Goal: Task Accomplishment & Management: Complete application form

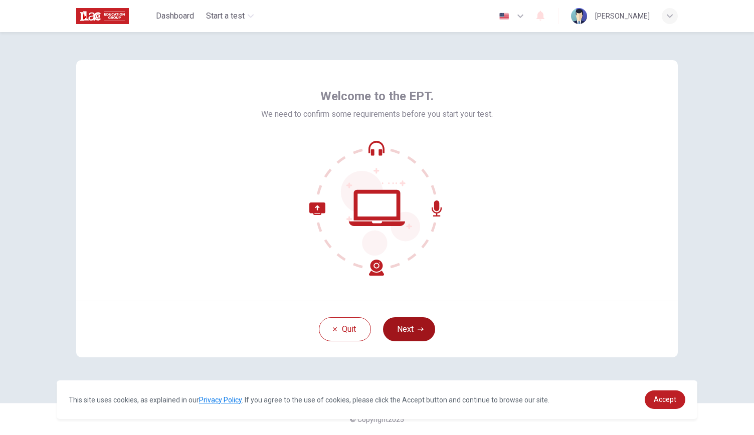
click at [413, 331] on button "Next" at bounding box center [409, 329] width 52 height 24
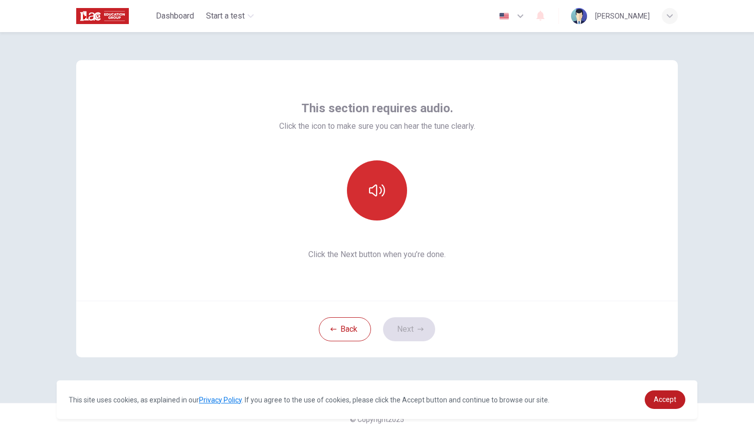
click at [382, 171] on button "button" at bounding box center [377, 190] width 60 height 60
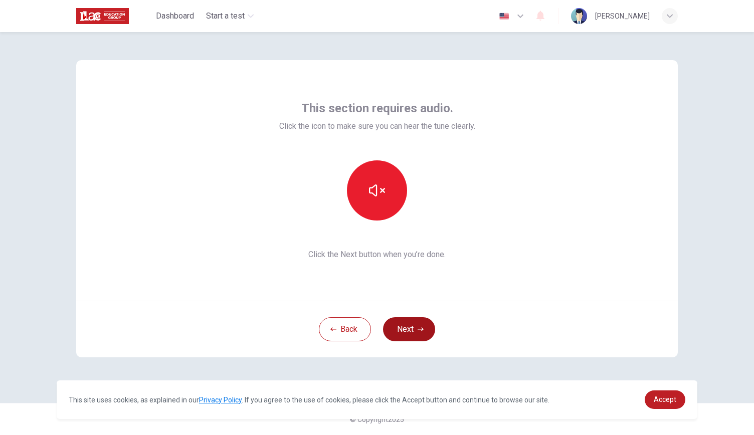
click at [414, 335] on button "Next" at bounding box center [409, 329] width 52 height 24
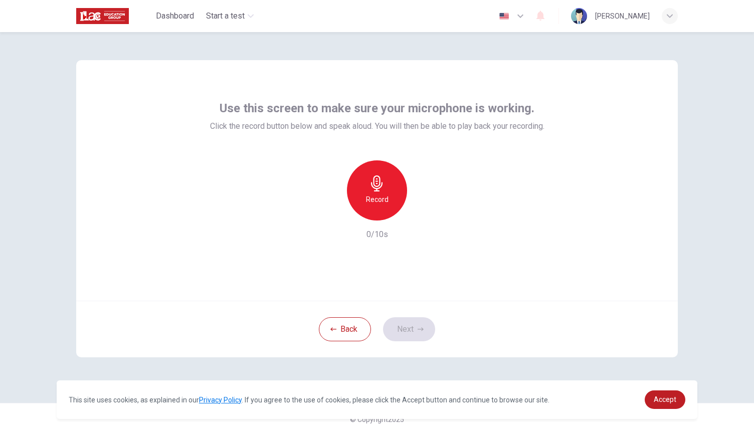
click at [378, 198] on h6 "Record" at bounding box center [377, 199] width 23 height 12
click at [398, 194] on div "Stop" at bounding box center [377, 190] width 60 height 60
click at [407, 338] on button "Next" at bounding box center [409, 329] width 52 height 24
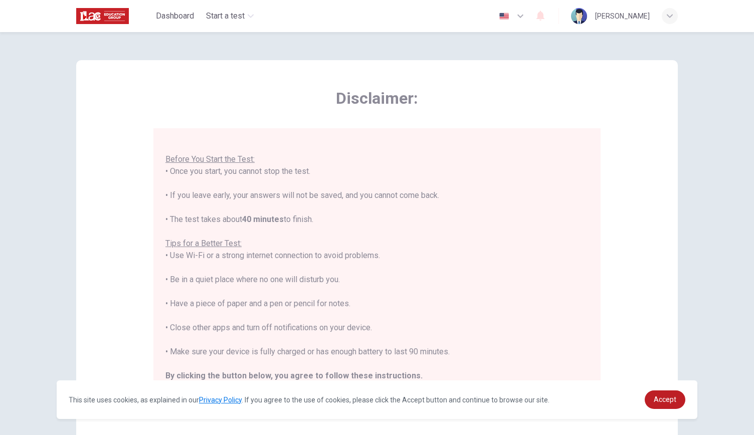
scroll to position [122, 0]
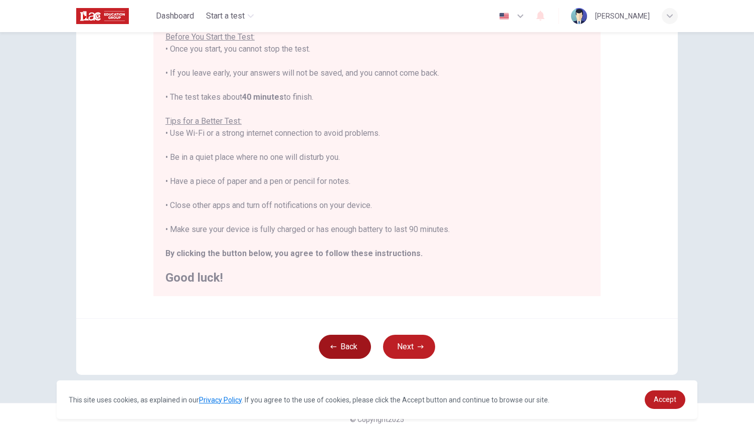
click at [344, 337] on button "Back" at bounding box center [345, 347] width 52 height 24
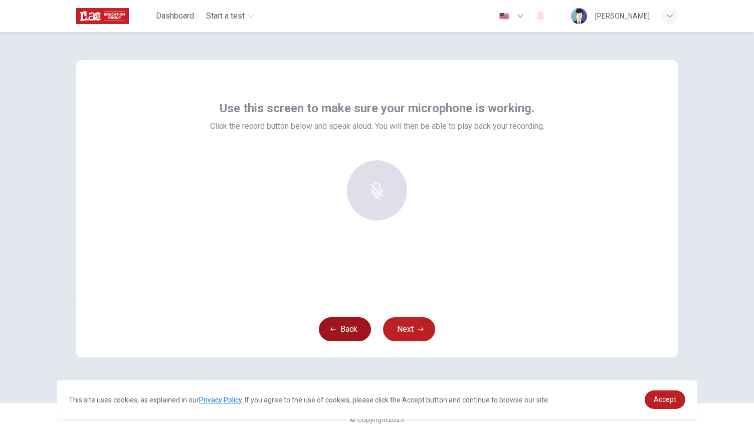
scroll to position [0, 0]
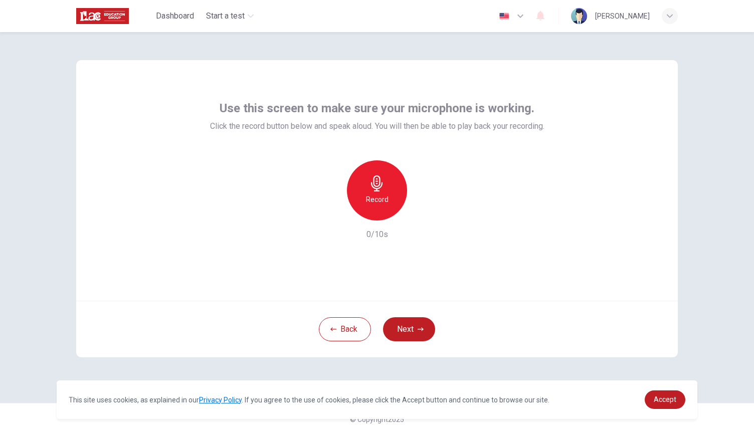
click at [387, 187] on div "Record" at bounding box center [377, 190] width 60 height 60
click at [387, 187] on div "Stop" at bounding box center [377, 190] width 60 height 60
click at [422, 211] on icon "button" at bounding box center [423, 212] width 5 height 6
click at [401, 334] on button "Next" at bounding box center [409, 329] width 52 height 24
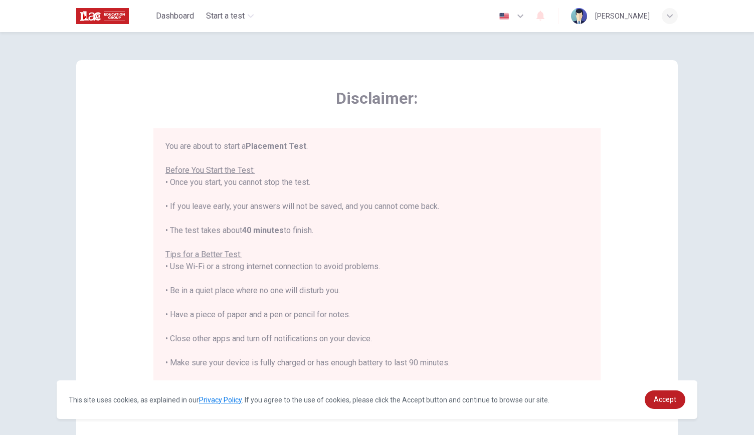
scroll to position [11, 0]
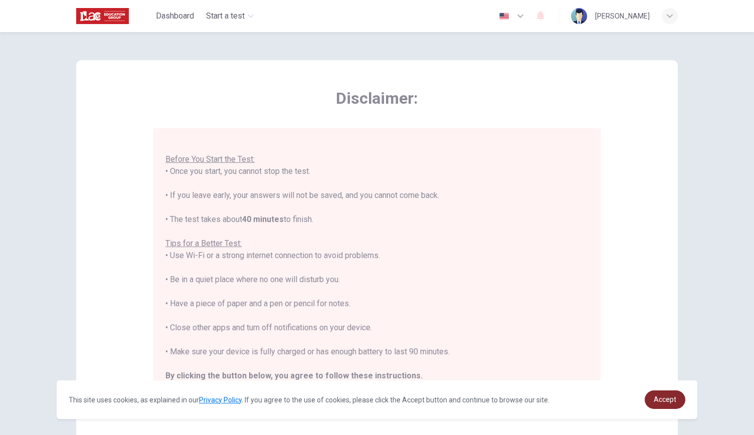
click at [671, 407] on link "Accept" at bounding box center [664, 399] width 41 height 19
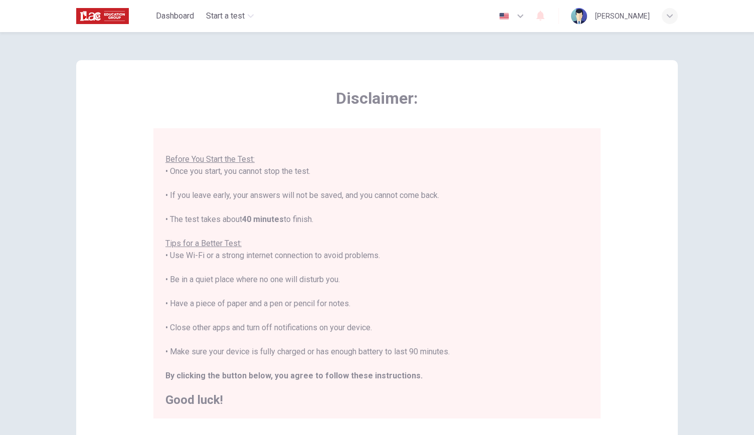
scroll to position [122, 0]
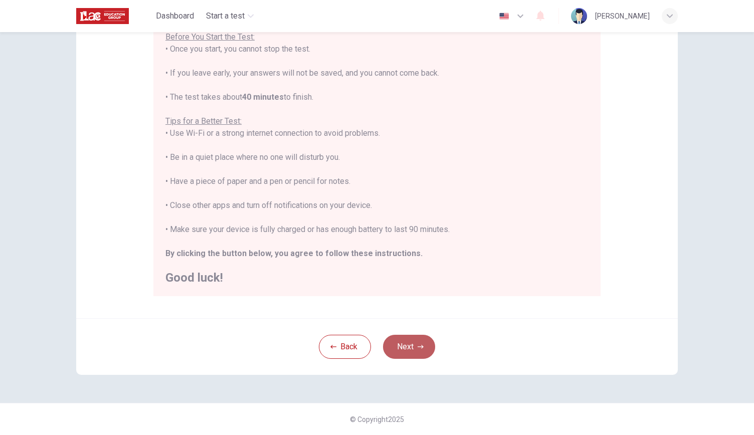
click at [401, 343] on button "Next" at bounding box center [409, 347] width 52 height 24
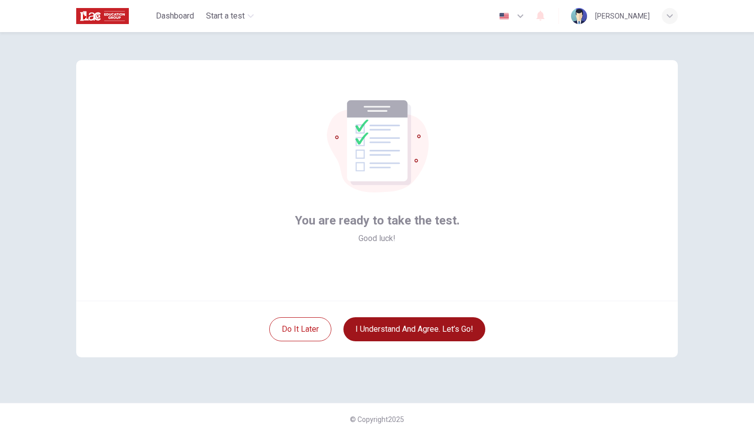
scroll to position [0, 0]
click at [410, 333] on button "I understand and agree. Let’s go!" at bounding box center [414, 329] width 142 height 24
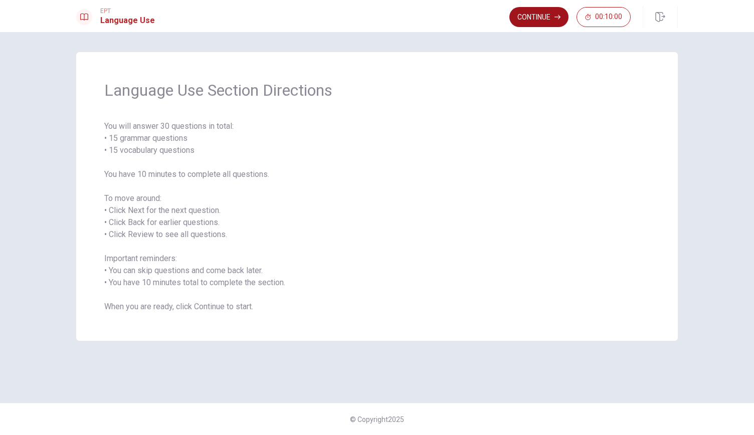
click at [532, 11] on button "Continue" at bounding box center [538, 17] width 59 height 20
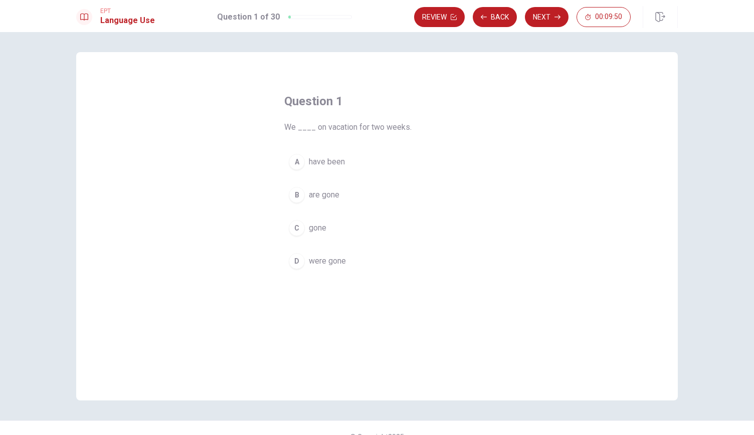
click at [298, 259] on div "D" at bounding box center [297, 261] width 16 height 16
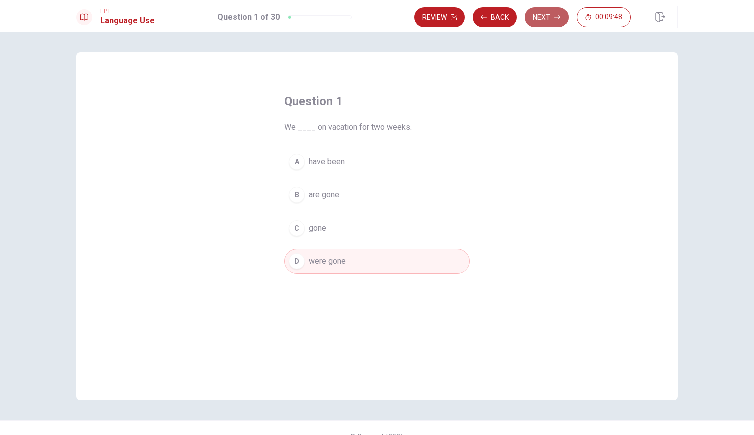
click at [544, 14] on button "Next" at bounding box center [547, 17] width 44 height 20
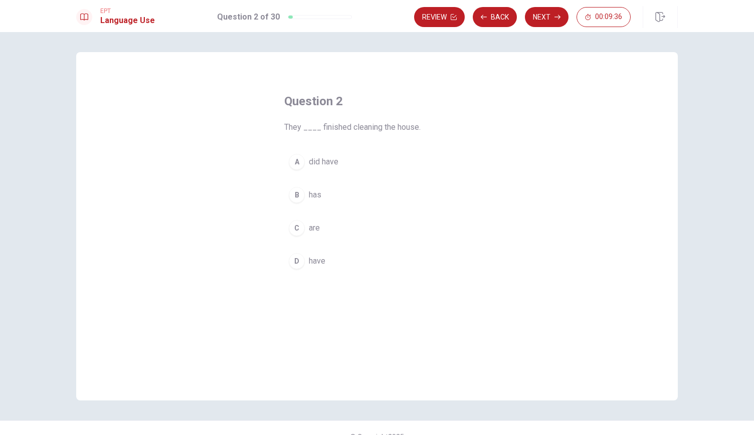
click at [311, 231] on span "are" at bounding box center [314, 228] width 11 height 12
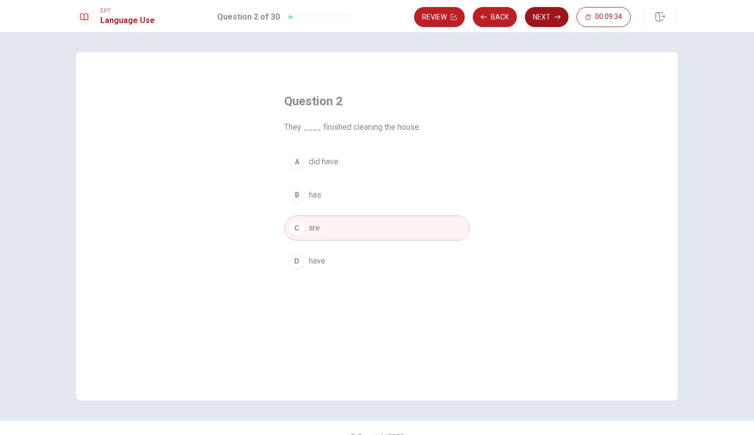
click at [548, 23] on button "Next" at bounding box center [547, 17] width 44 height 20
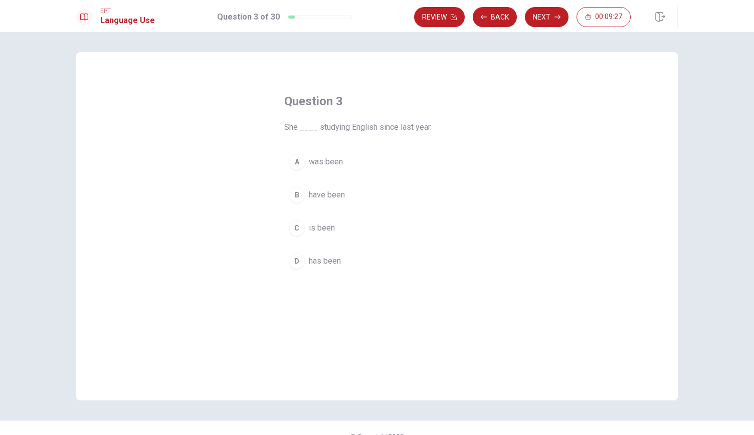
click at [322, 257] on span "has been" at bounding box center [325, 261] width 32 height 12
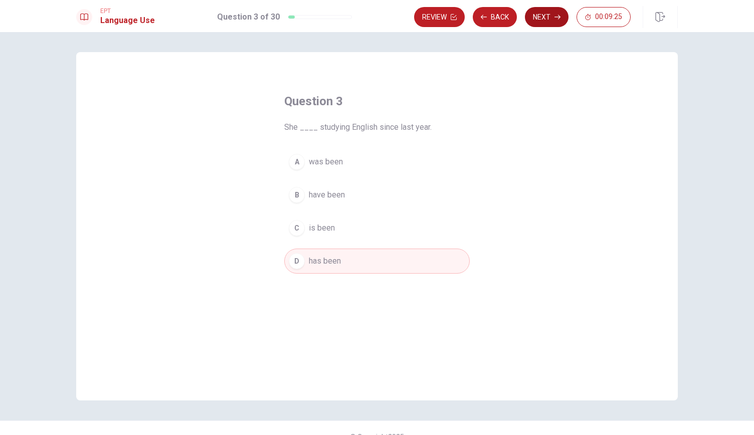
click at [545, 22] on button "Next" at bounding box center [547, 17] width 44 height 20
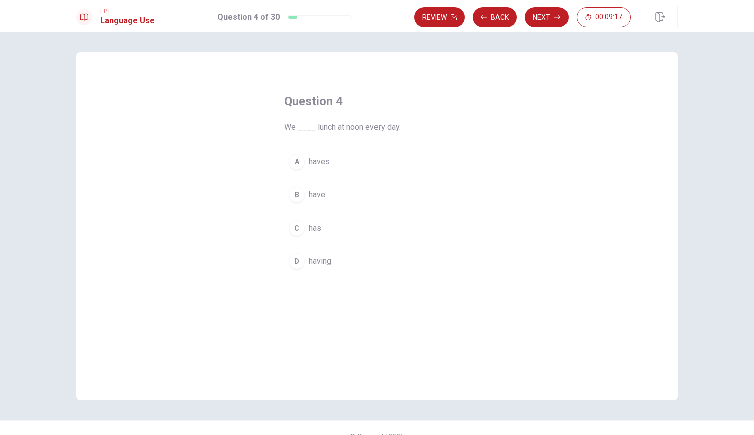
click at [294, 194] on div "B" at bounding box center [297, 195] width 16 height 16
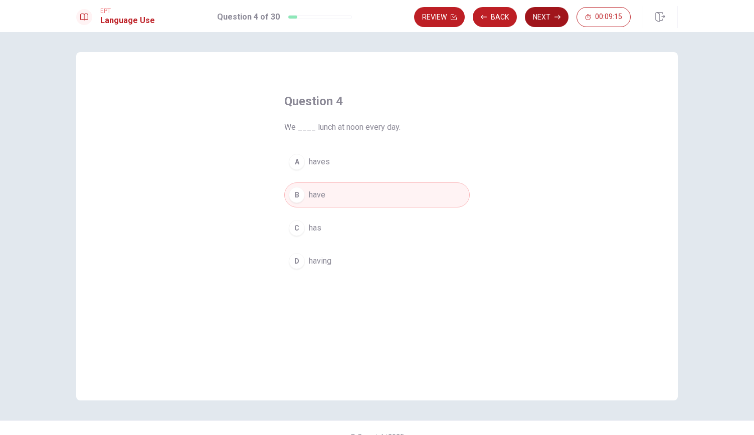
click at [545, 15] on button "Next" at bounding box center [547, 17] width 44 height 20
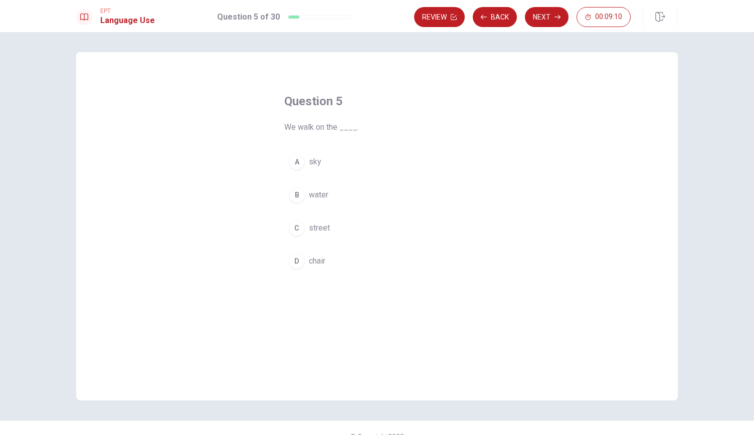
click at [293, 230] on div "C" at bounding box center [297, 228] width 16 height 16
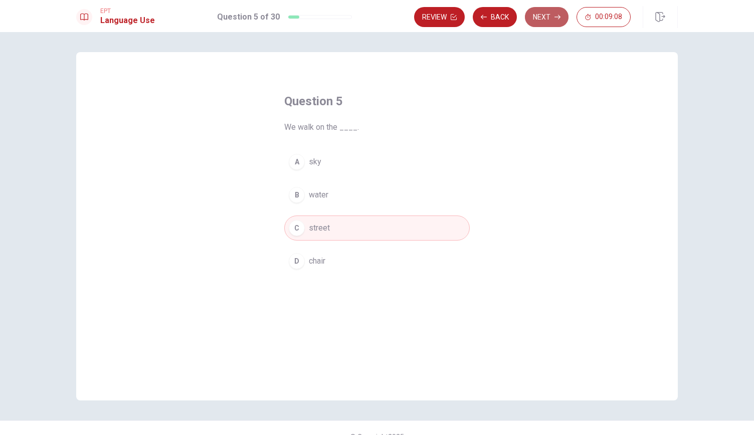
click at [555, 12] on button "Next" at bounding box center [547, 17] width 44 height 20
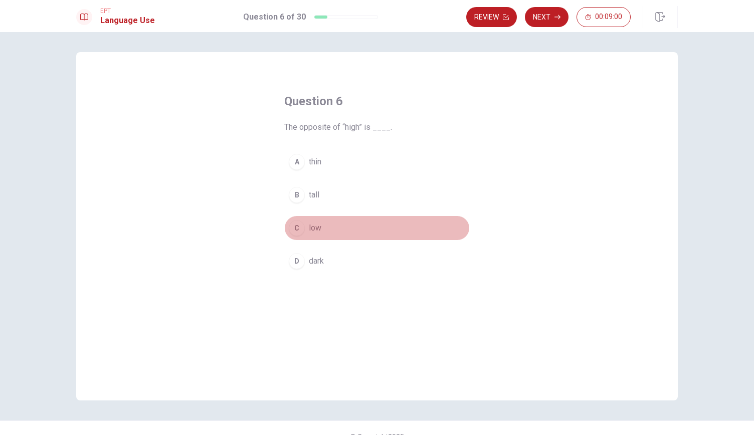
click at [298, 227] on div "C" at bounding box center [297, 228] width 16 height 16
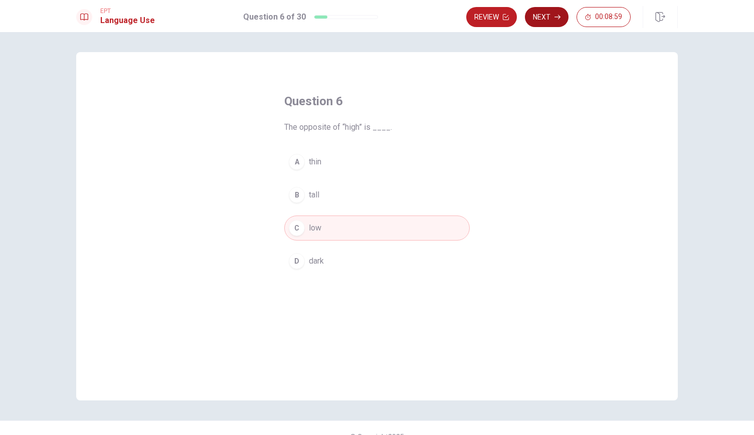
click at [544, 27] on button "Next" at bounding box center [547, 17] width 44 height 20
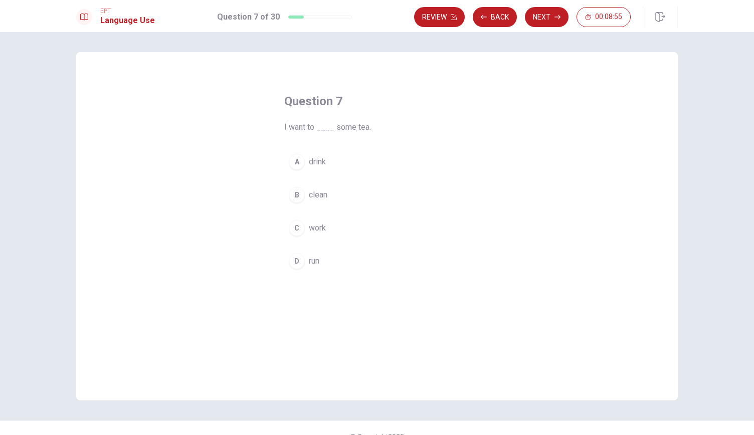
click at [313, 159] on span "drink" at bounding box center [317, 162] width 17 height 12
click at [551, 12] on button "Next" at bounding box center [547, 17] width 44 height 20
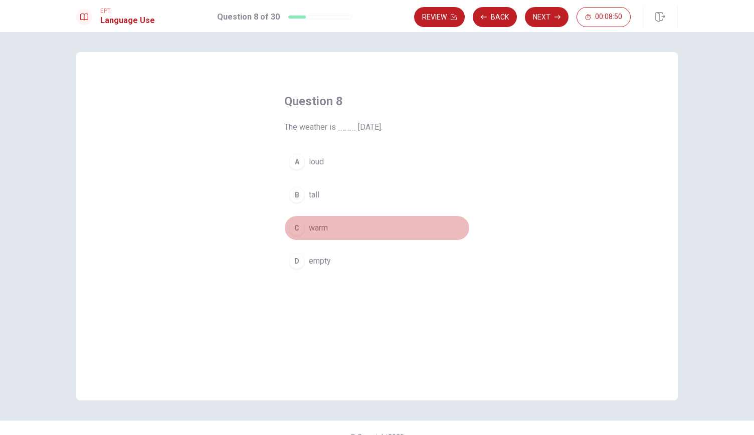
click at [303, 232] on button "C warm" at bounding box center [376, 227] width 185 height 25
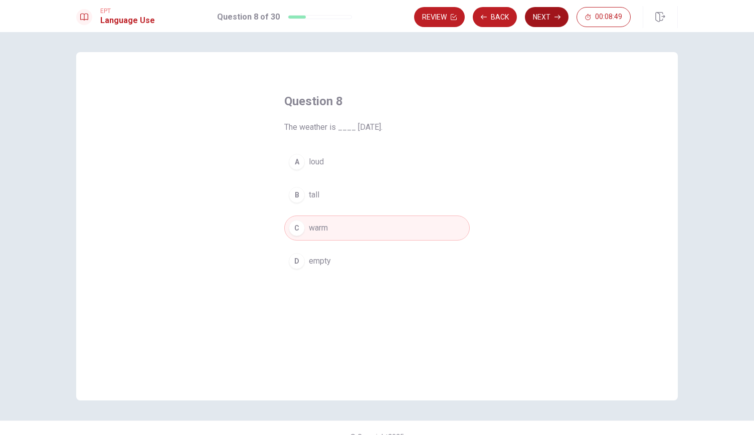
click at [547, 21] on button "Next" at bounding box center [547, 17] width 44 height 20
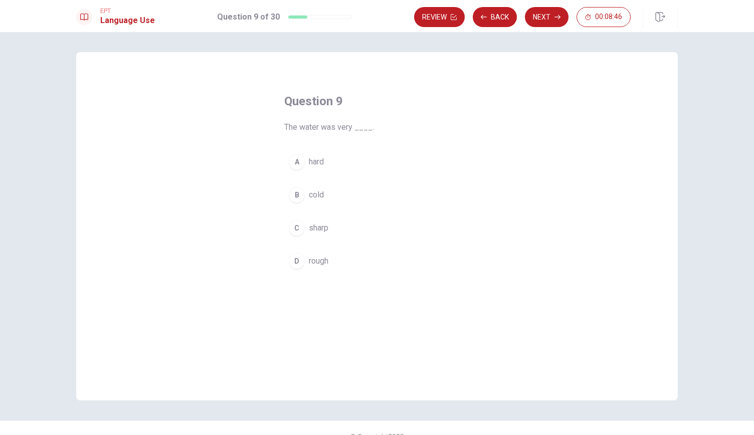
click at [321, 192] on button "B cold" at bounding box center [376, 194] width 185 height 25
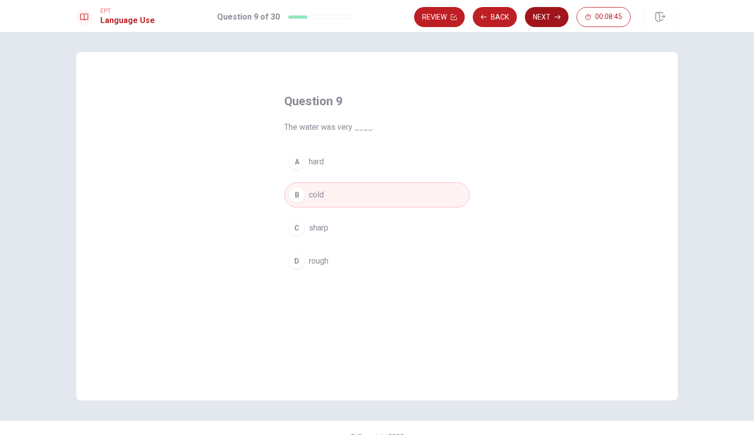
click at [538, 26] on button "Next" at bounding box center [547, 17] width 44 height 20
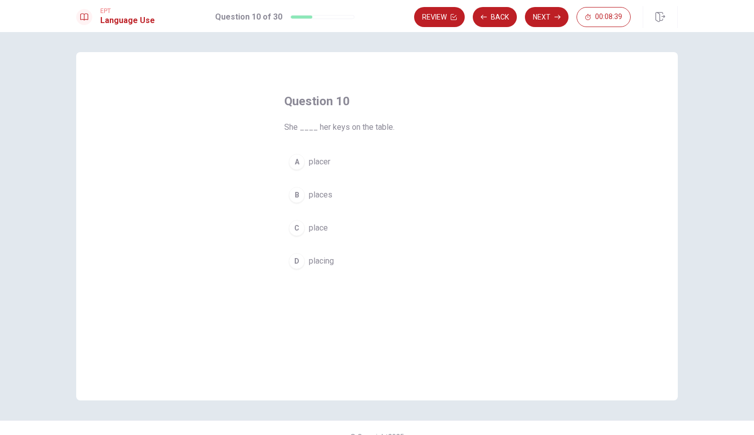
click at [320, 194] on span "places" at bounding box center [321, 195] width 24 height 12
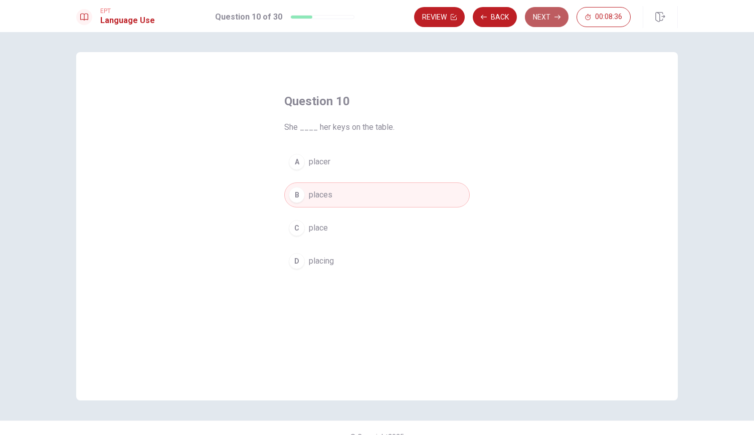
click at [541, 19] on button "Next" at bounding box center [547, 17] width 44 height 20
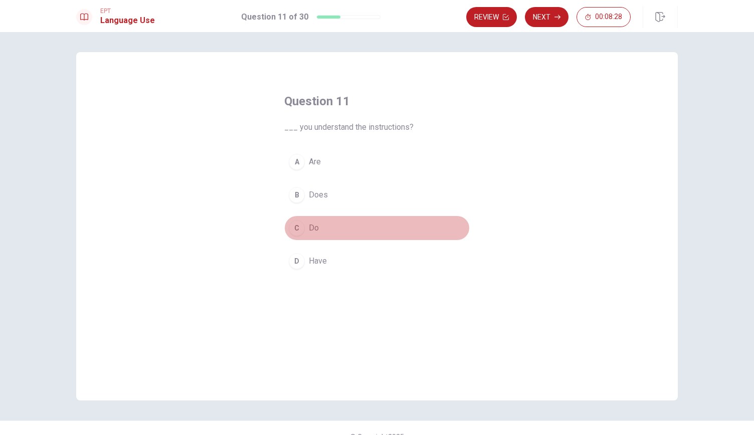
click at [313, 228] on span "Do" at bounding box center [314, 228] width 10 height 12
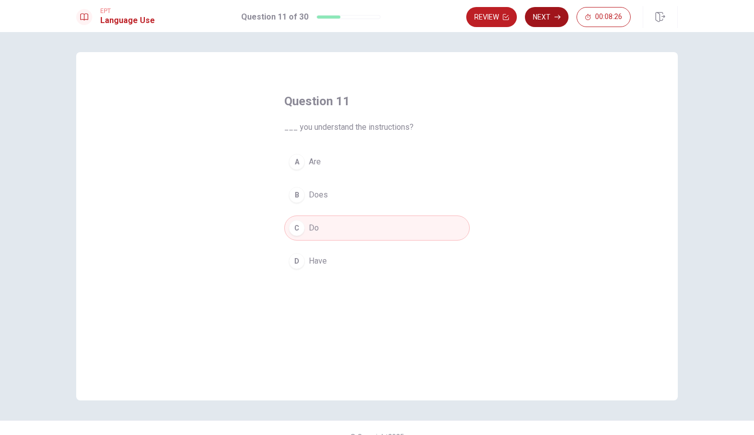
click at [543, 16] on button "Next" at bounding box center [547, 17] width 44 height 20
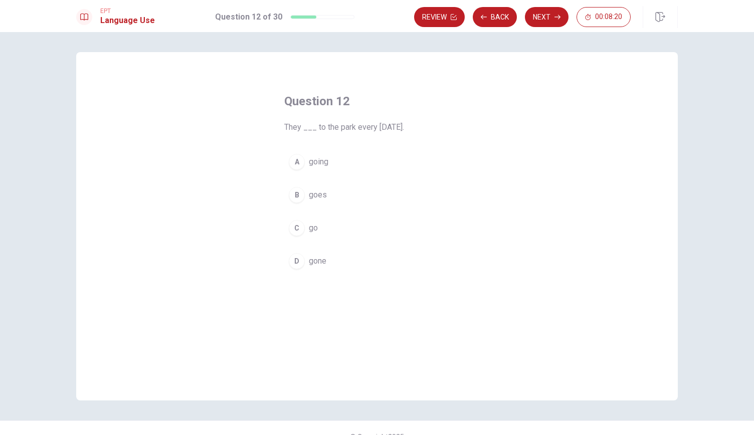
click at [296, 230] on div "C" at bounding box center [297, 228] width 16 height 16
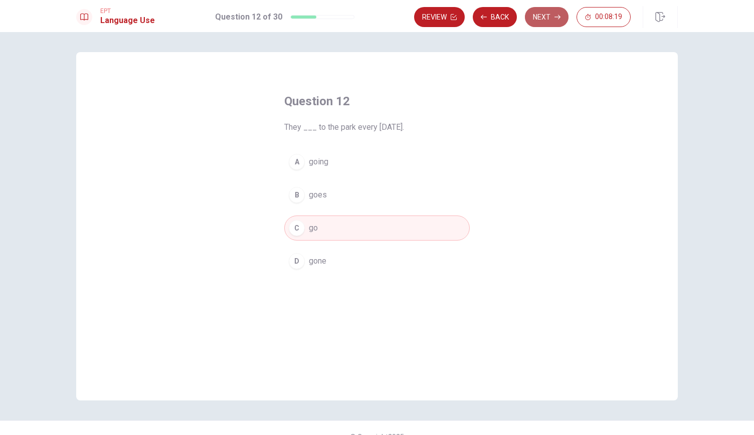
click at [541, 22] on button "Next" at bounding box center [547, 17] width 44 height 20
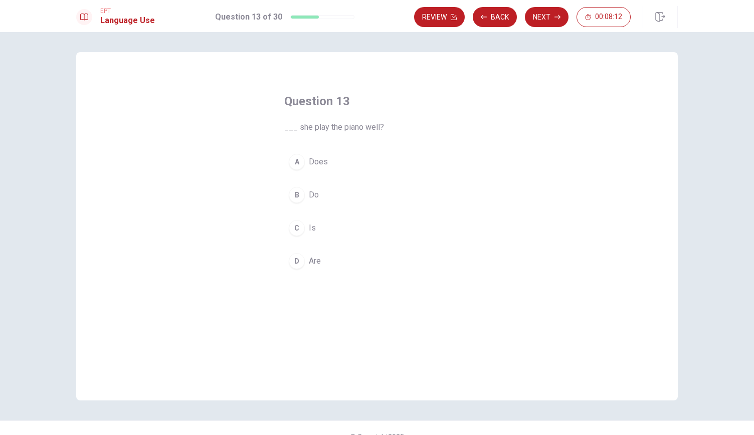
click at [322, 165] on span "Does" at bounding box center [318, 162] width 19 height 12
click at [547, 13] on button "Next" at bounding box center [547, 17] width 44 height 20
click at [317, 257] on span "plan" at bounding box center [316, 261] width 15 height 12
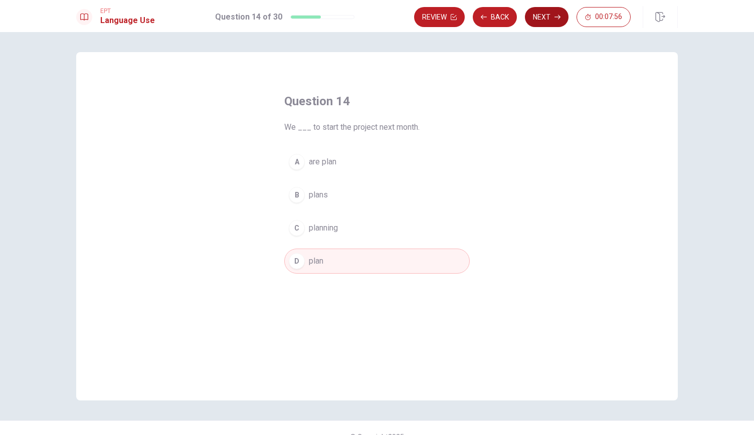
click at [549, 18] on button "Next" at bounding box center [547, 17] width 44 height 20
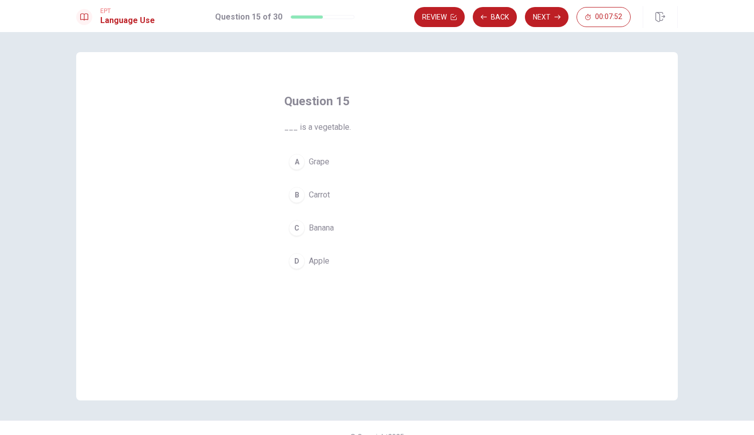
click at [324, 193] on span "Carrot" at bounding box center [319, 195] width 21 height 12
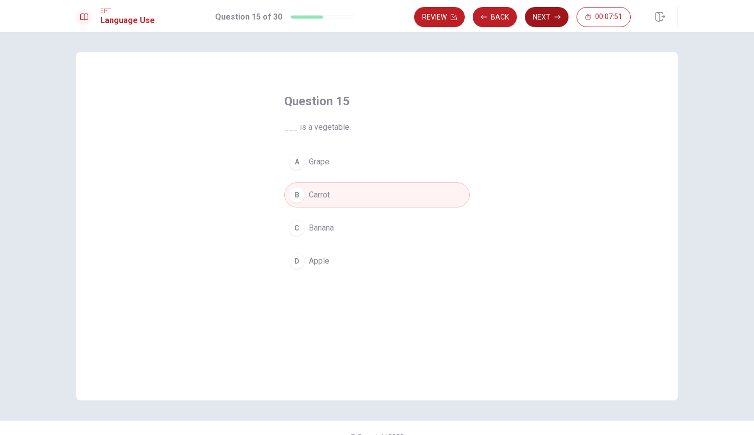
click at [547, 12] on button "Next" at bounding box center [547, 17] width 44 height 20
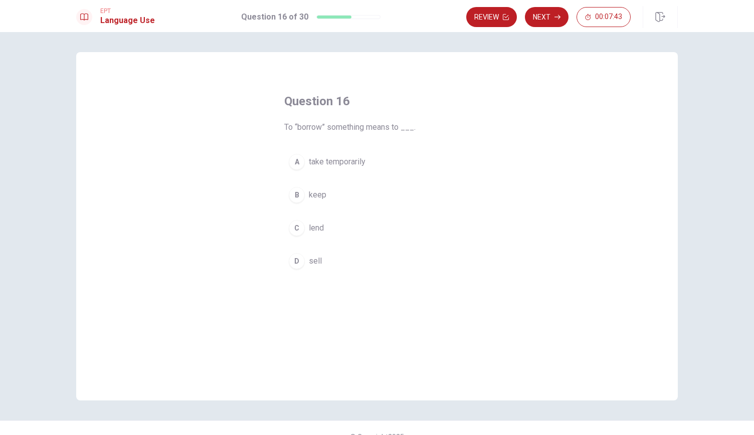
click at [316, 219] on button "C lend" at bounding box center [376, 227] width 185 height 25
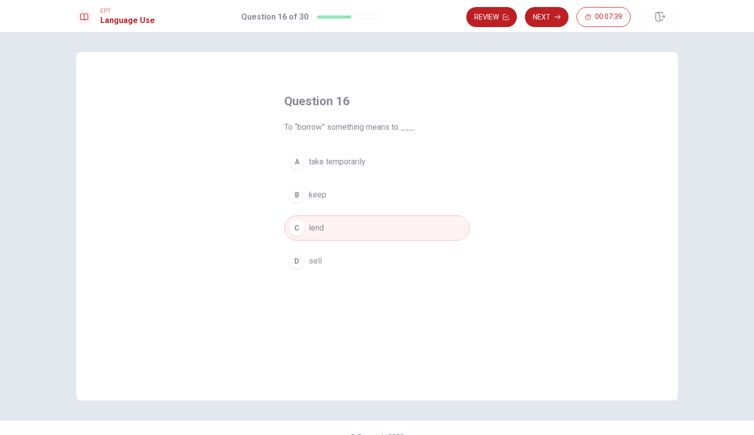
click at [365, 160] on button "A take temporarily" at bounding box center [376, 161] width 185 height 25
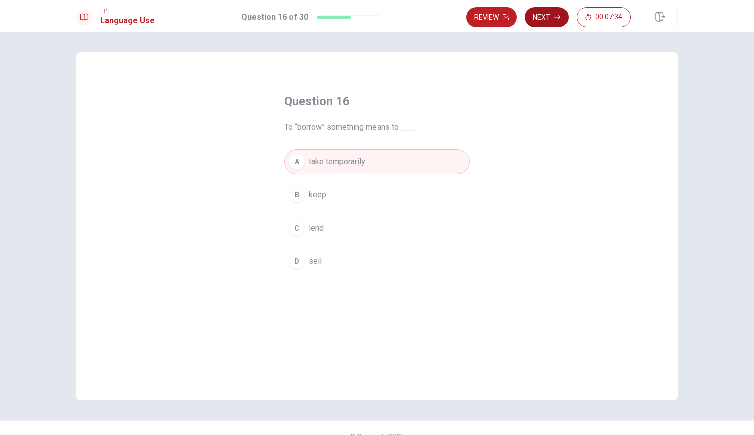
click at [547, 21] on button "Next" at bounding box center [547, 17] width 44 height 20
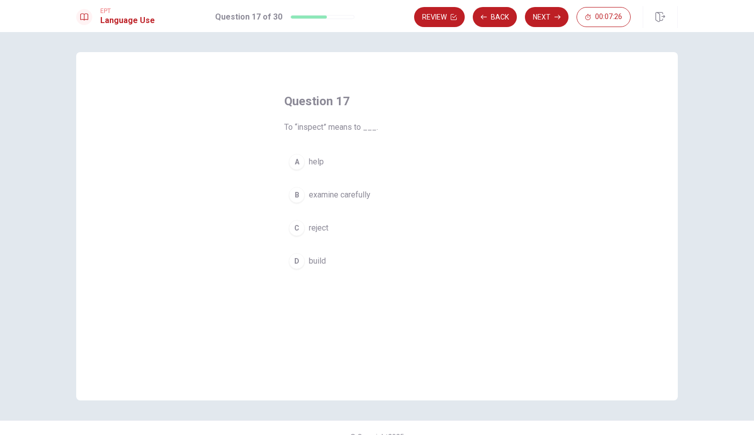
click at [375, 194] on button "B examine carefully" at bounding box center [376, 194] width 185 height 25
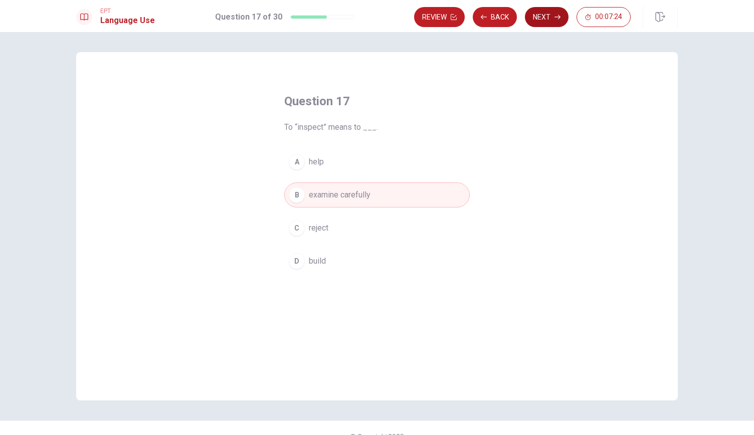
click at [547, 14] on button "Next" at bounding box center [547, 17] width 44 height 20
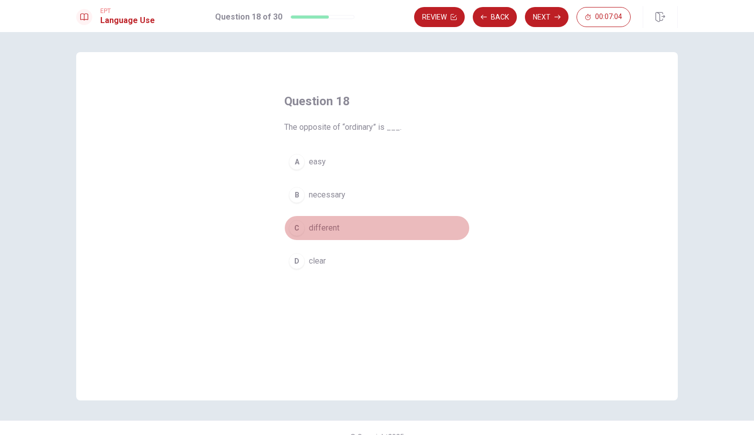
click at [337, 230] on button "C different" at bounding box center [376, 227] width 185 height 25
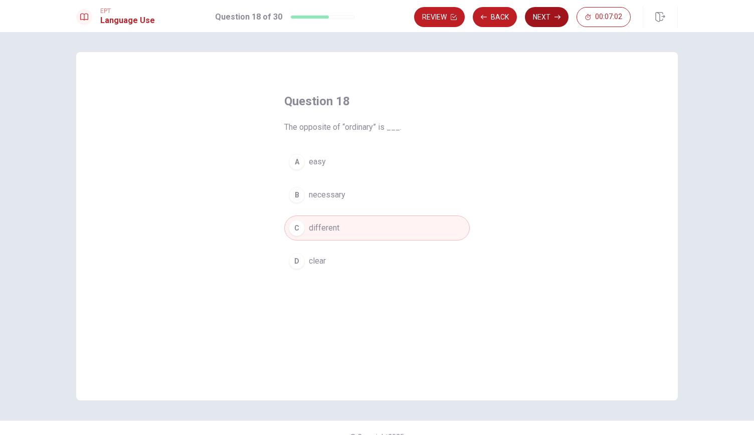
click at [548, 16] on button "Next" at bounding box center [547, 17] width 44 height 20
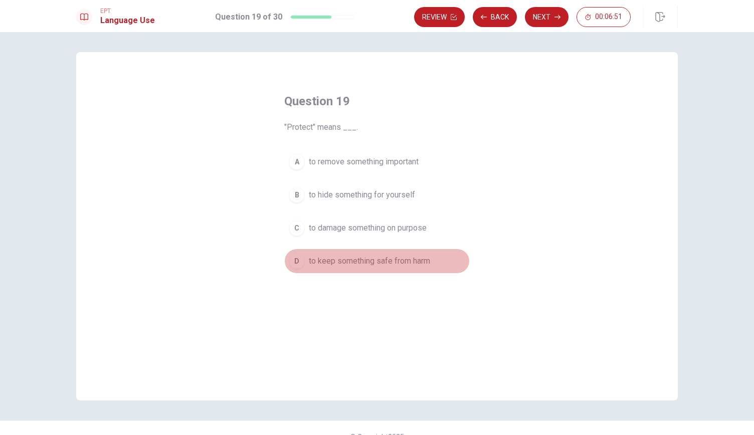
click at [411, 262] on span "to keep something safe from harm" at bounding box center [369, 261] width 121 height 12
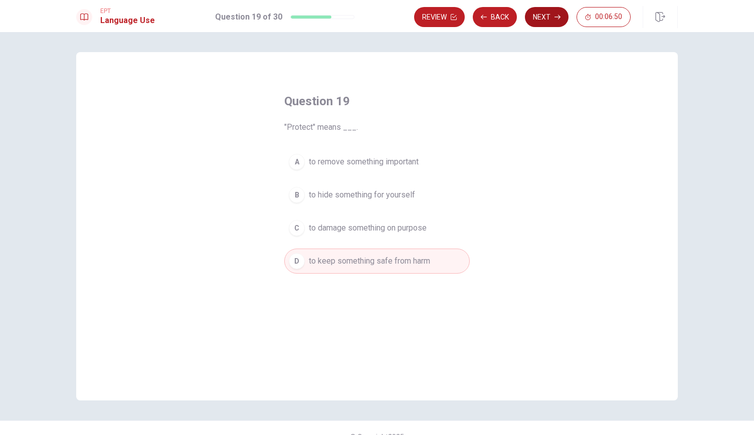
click at [545, 11] on button "Next" at bounding box center [547, 17] width 44 height 20
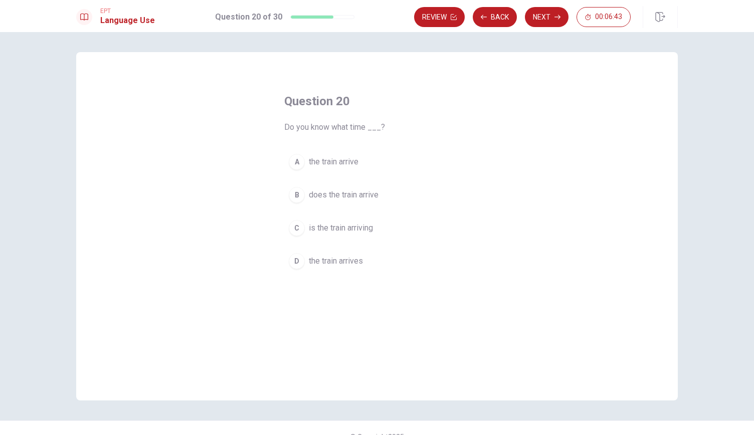
click at [368, 194] on span "does the train arrive" at bounding box center [344, 195] width 70 height 12
click at [369, 257] on button "D the train arrives" at bounding box center [376, 261] width 185 height 25
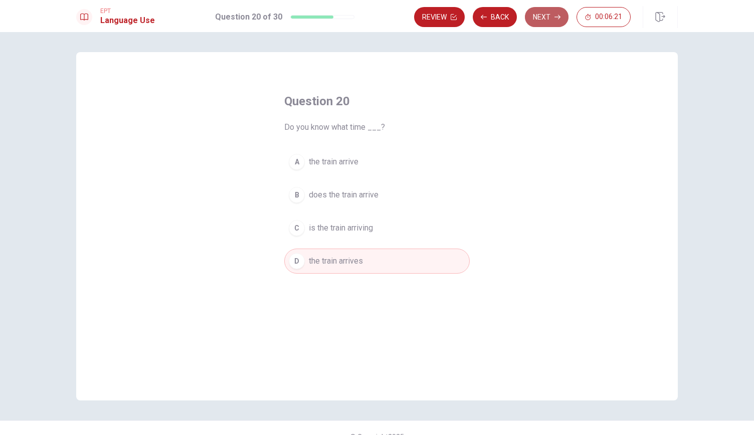
click at [549, 10] on button "Next" at bounding box center [547, 17] width 44 height 20
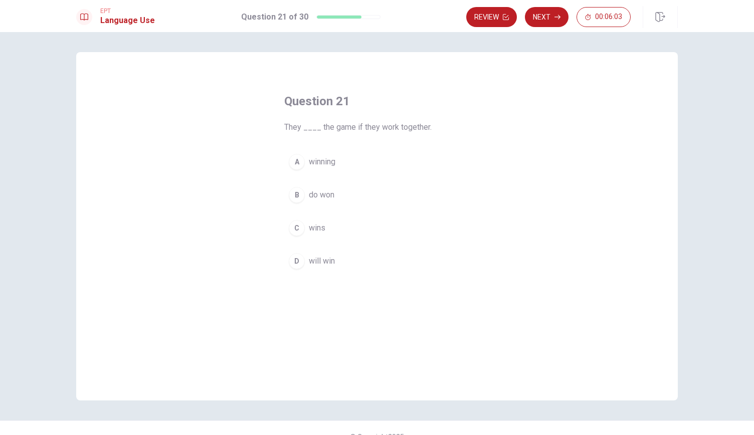
click at [300, 259] on div "D" at bounding box center [297, 261] width 16 height 16
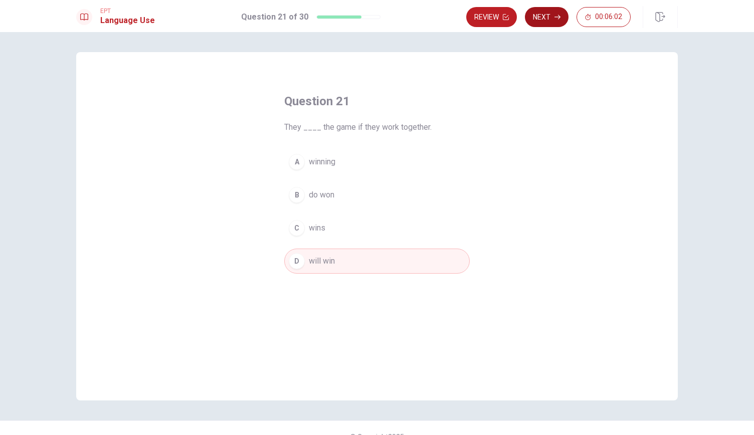
click at [542, 20] on button "Next" at bounding box center [547, 17] width 44 height 20
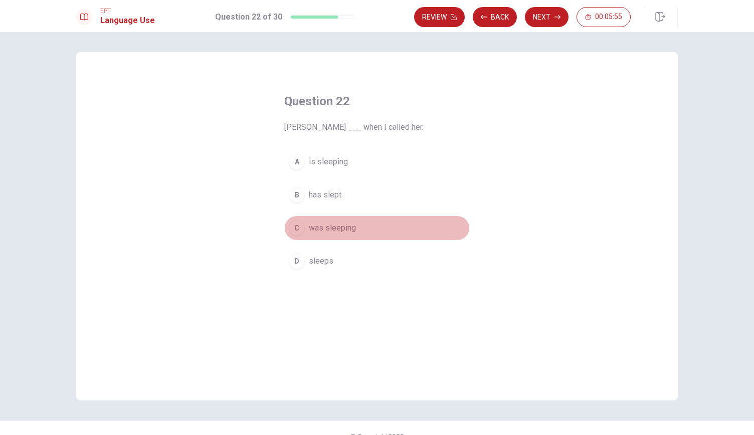
click at [326, 222] on span "was sleeping" at bounding box center [332, 228] width 47 height 12
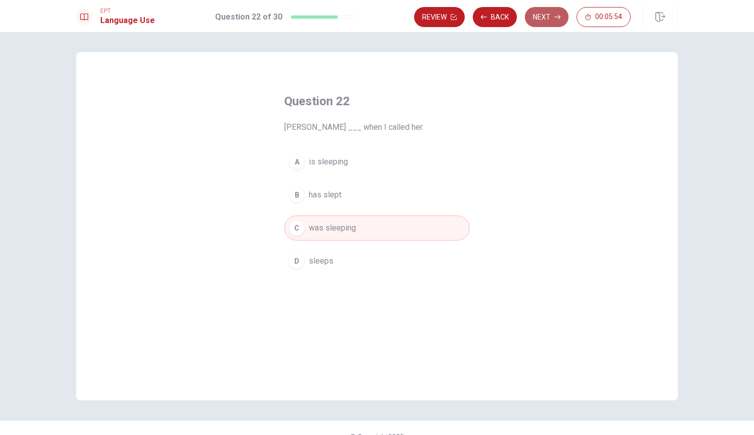
click at [543, 24] on button "Next" at bounding box center [547, 17] width 44 height 20
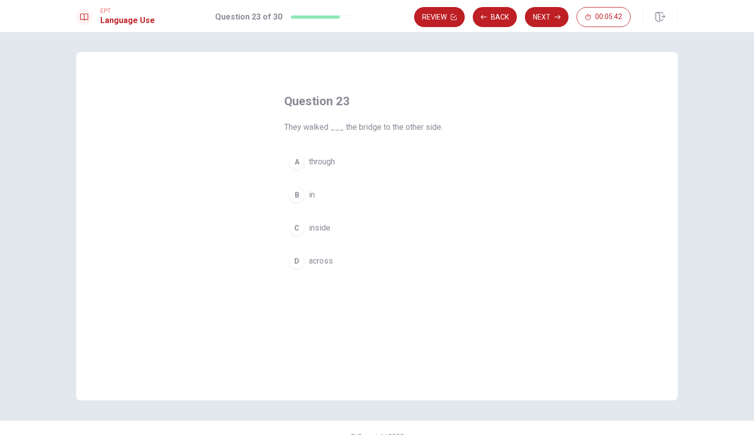
click at [315, 262] on span "across" at bounding box center [321, 261] width 24 height 12
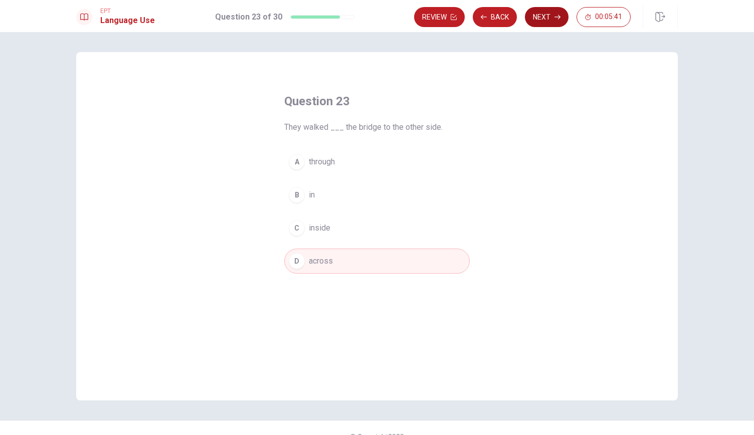
click at [546, 11] on button "Next" at bounding box center [547, 17] width 44 height 20
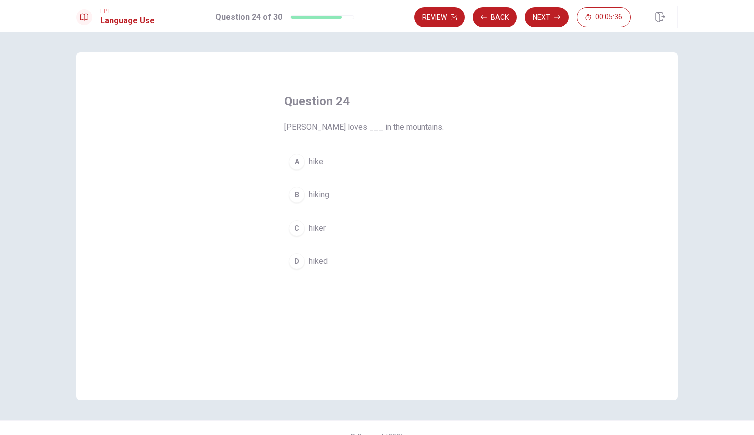
click at [311, 200] on span "hiking" at bounding box center [319, 195] width 21 height 12
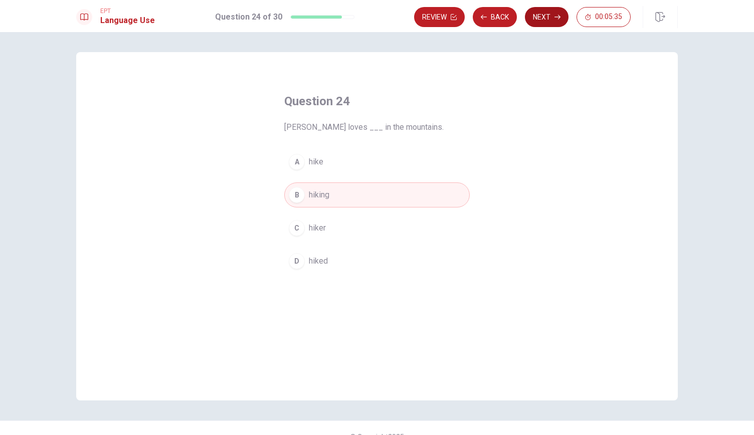
click at [548, 9] on button "Next" at bounding box center [547, 17] width 44 height 20
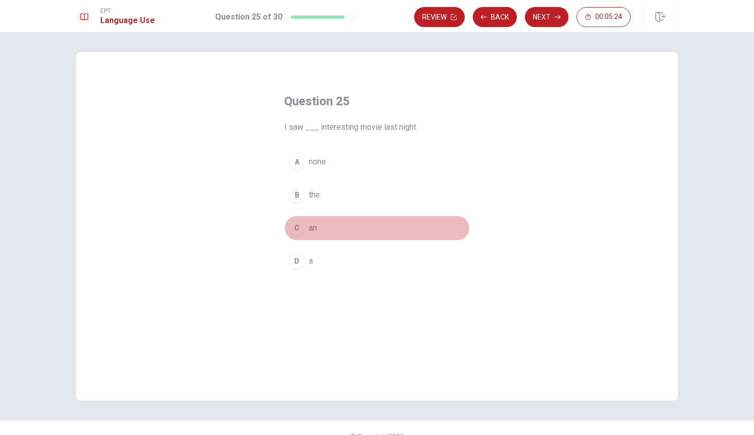
click at [295, 229] on div "C" at bounding box center [297, 228] width 16 height 16
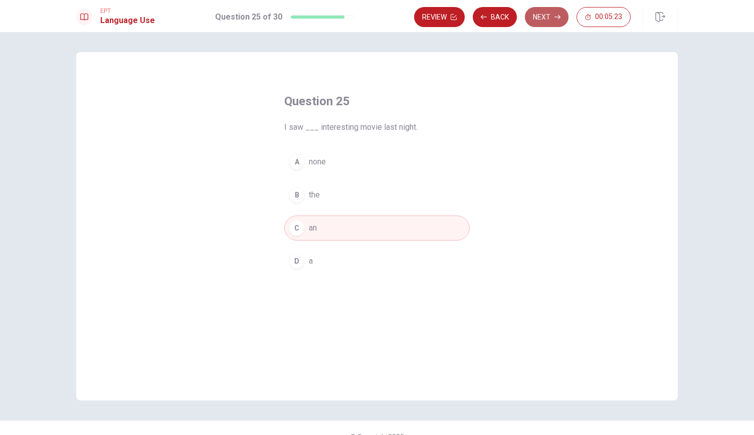
click at [536, 17] on button "Next" at bounding box center [547, 17] width 44 height 20
click at [533, 12] on button "Next" at bounding box center [547, 17] width 44 height 20
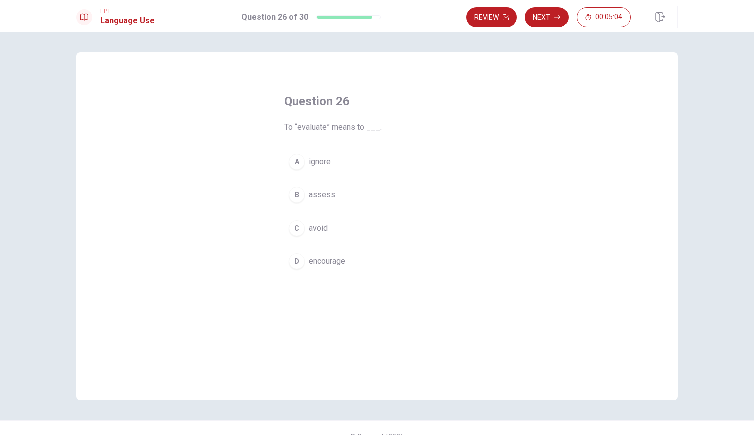
click at [334, 194] on button "B assess" at bounding box center [376, 194] width 185 height 25
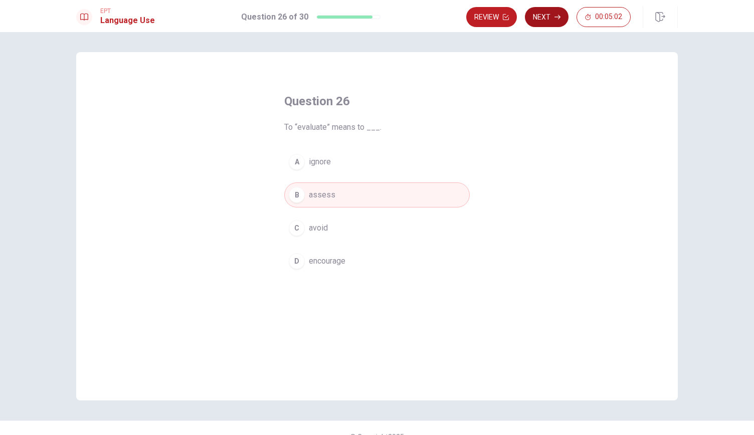
click at [548, 22] on button "Next" at bounding box center [547, 17] width 44 height 20
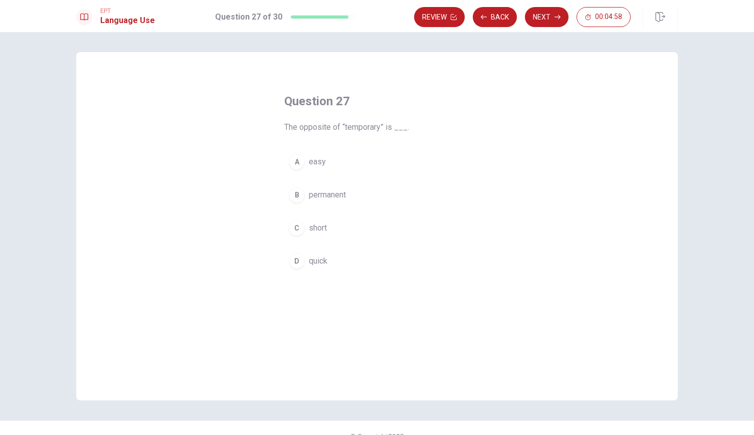
click at [322, 192] on span "permanent" at bounding box center [327, 195] width 37 height 12
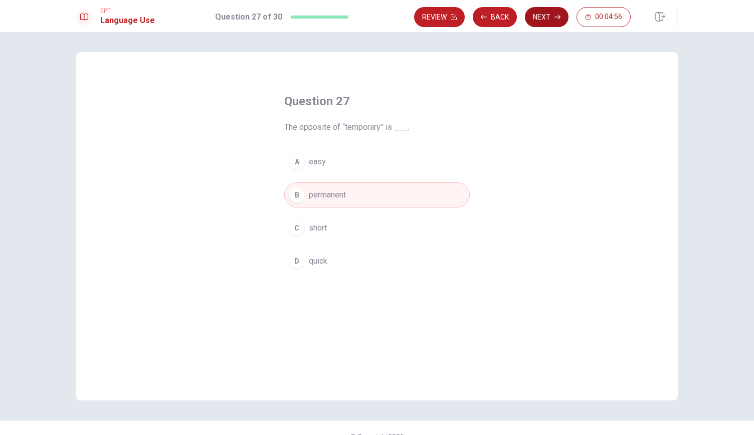
click at [541, 16] on button "Next" at bounding box center [547, 17] width 44 height 20
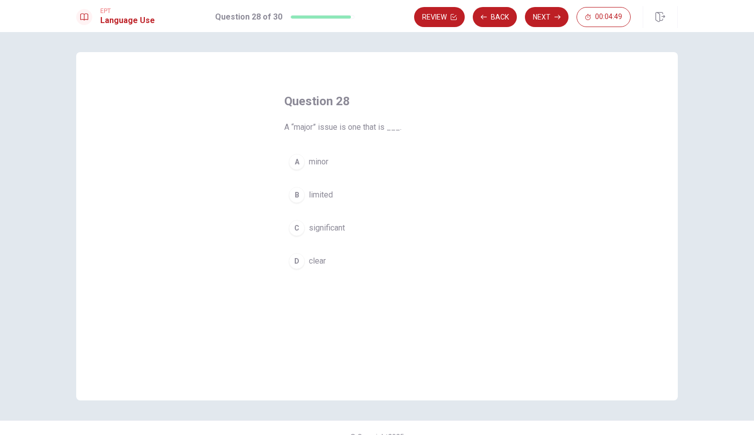
click at [330, 228] on span "significant" at bounding box center [327, 228] width 36 height 12
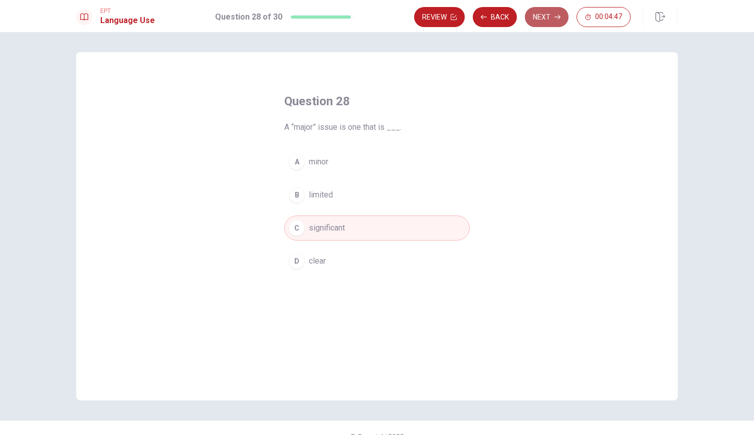
click at [546, 18] on button "Next" at bounding box center [547, 17] width 44 height 20
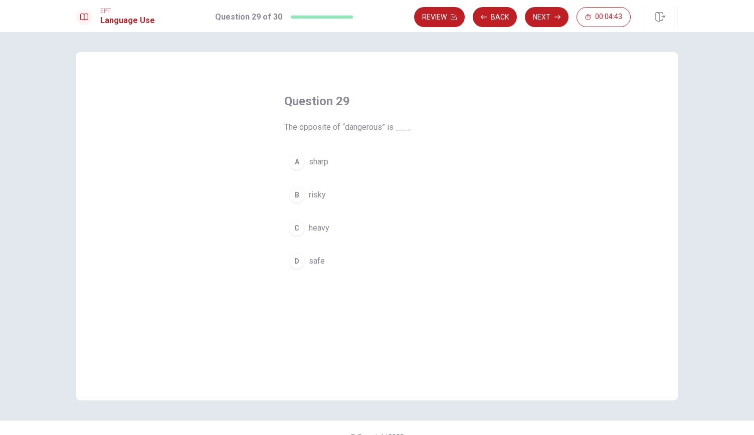
click at [303, 258] on button "D safe" at bounding box center [376, 261] width 185 height 25
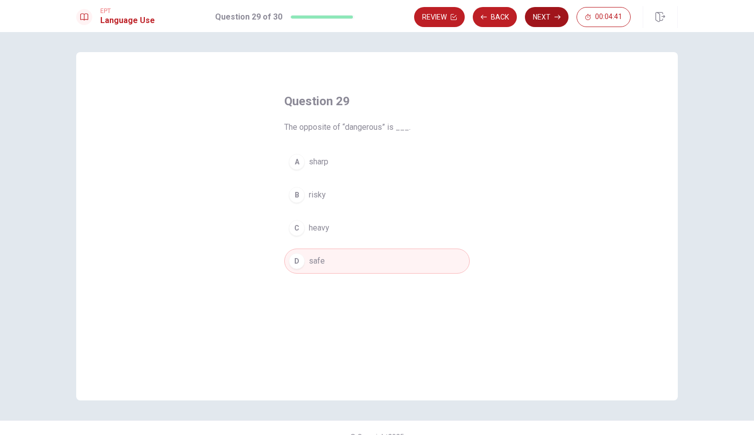
click at [540, 15] on button "Next" at bounding box center [547, 17] width 44 height 20
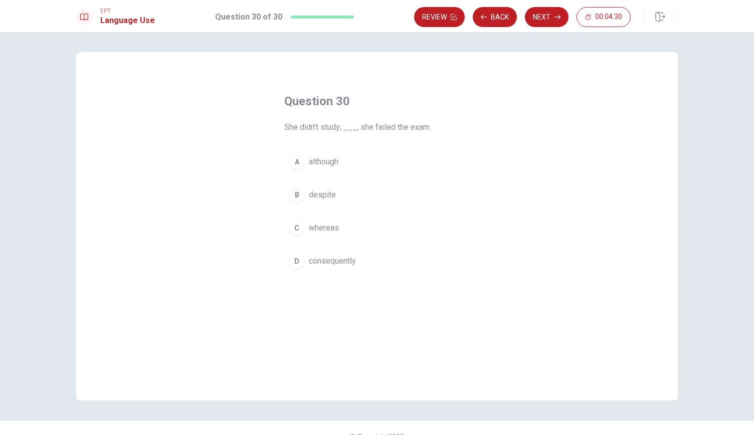
click at [351, 259] on span "consequently" at bounding box center [332, 261] width 47 height 12
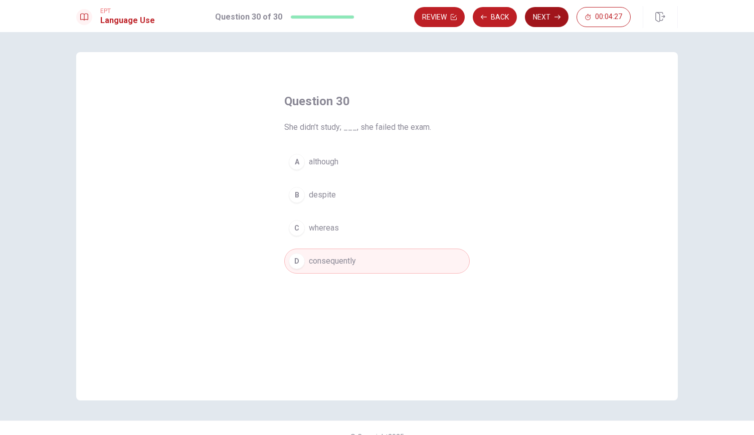
click at [545, 17] on button "Next" at bounding box center [547, 17] width 44 height 20
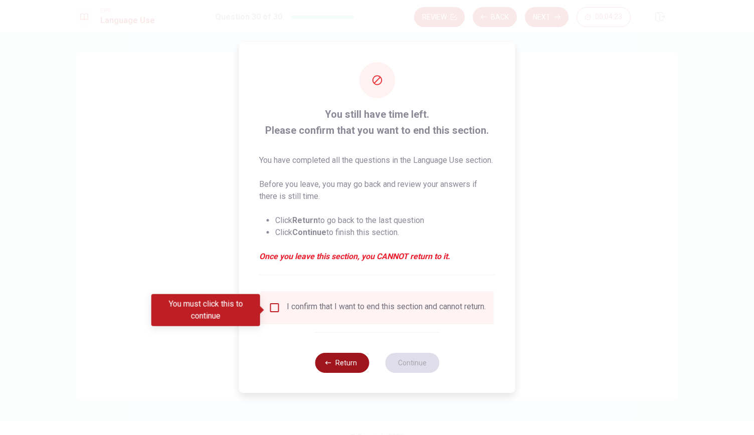
click at [346, 373] on button "Return" at bounding box center [342, 363] width 54 height 20
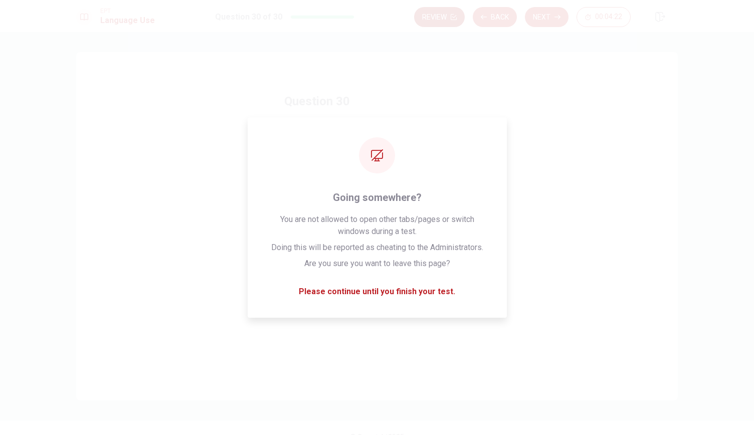
click at [450, 21] on button "Review" at bounding box center [439, 17] width 51 height 20
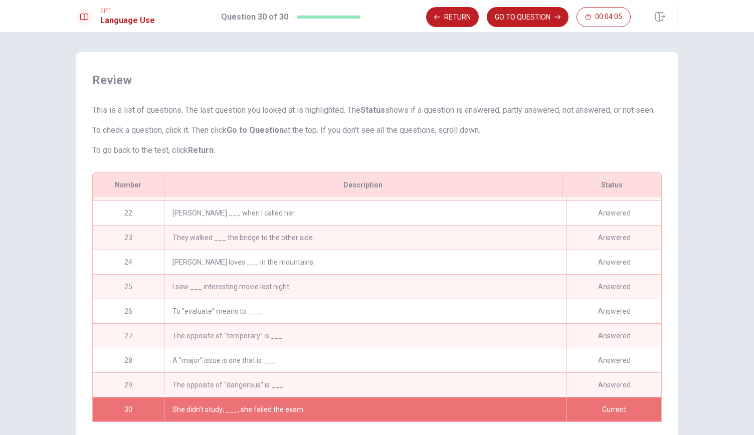
scroll to position [71, 0]
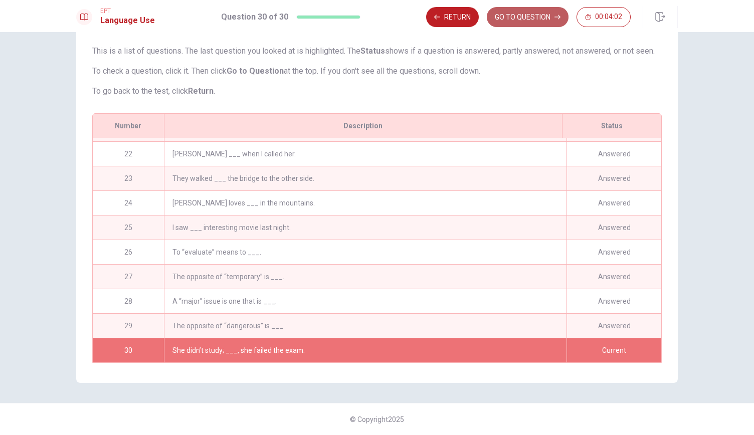
click at [521, 24] on button "GO TO QUESTION" at bounding box center [528, 17] width 82 height 20
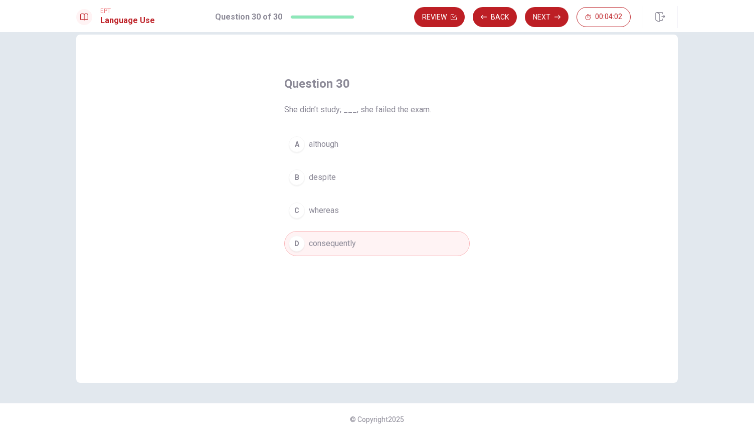
scroll to position [18, 0]
click at [543, 12] on button "Next" at bounding box center [547, 17] width 44 height 20
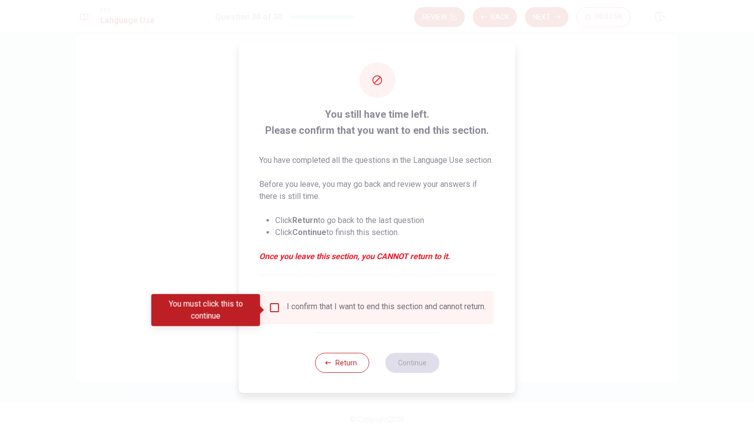
click at [271, 311] on input "You must click this to continue" at bounding box center [275, 308] width 12 height 12
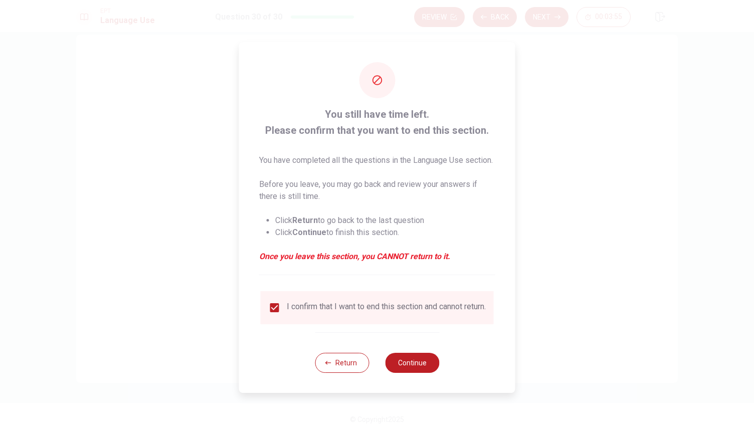
click at [431, 385] on div "Return Continue" at bounding box center [377, 362] width 124 height 61
click at [423, 368] on button "Continue" at bounding box center [412, 363] width 54 height 20
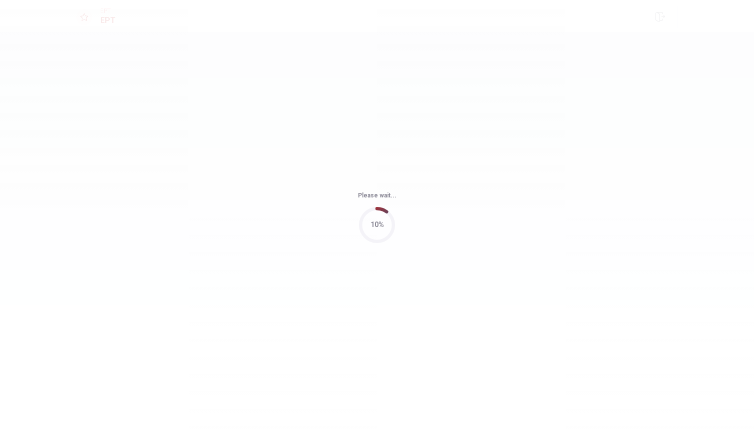
scroll to position [0, 0]
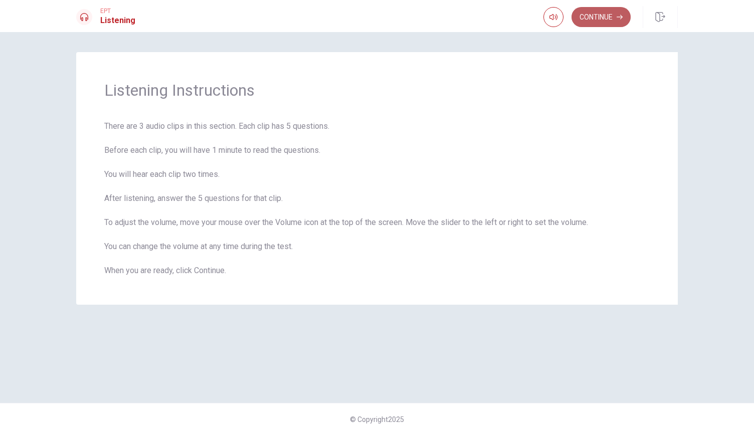
click at [601, 12] on button "Continue" at bounding box center [600, 17] width 59 height 20
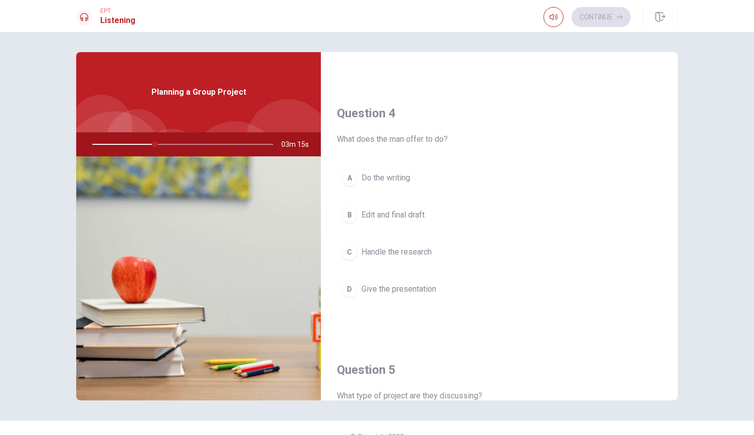
scroll to position [758, 0]
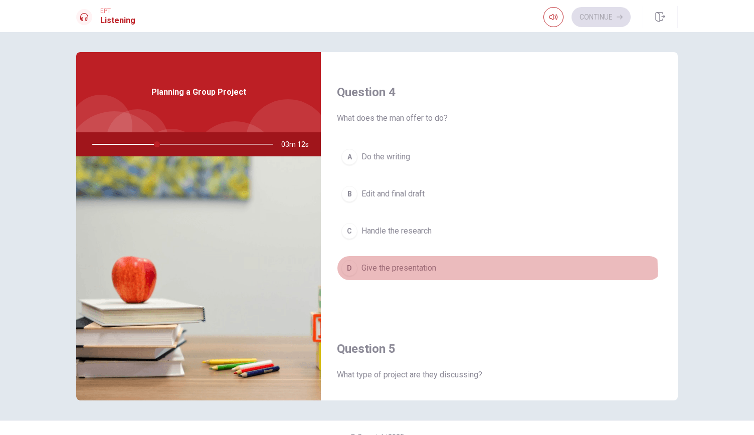
click at [418, 266] on span "Give the presentation" at bounding box center [398, 268] width 75 height 12
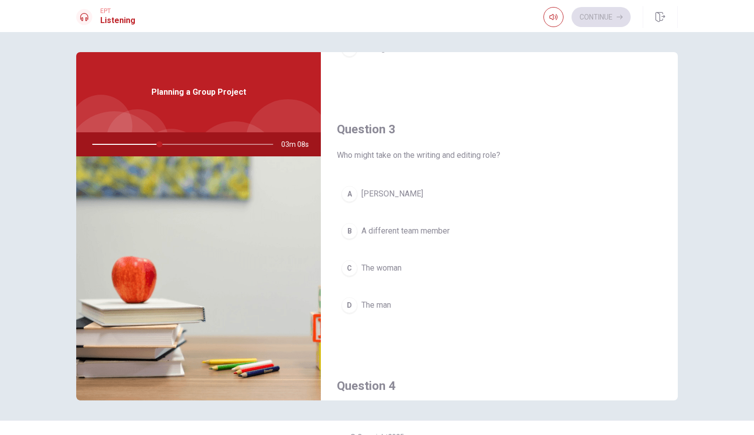
scroll to position [463, 0]
click at [399, 191] on button "A [PERSON_NAME]" at bounding box center [499, 194] width 325 height 25
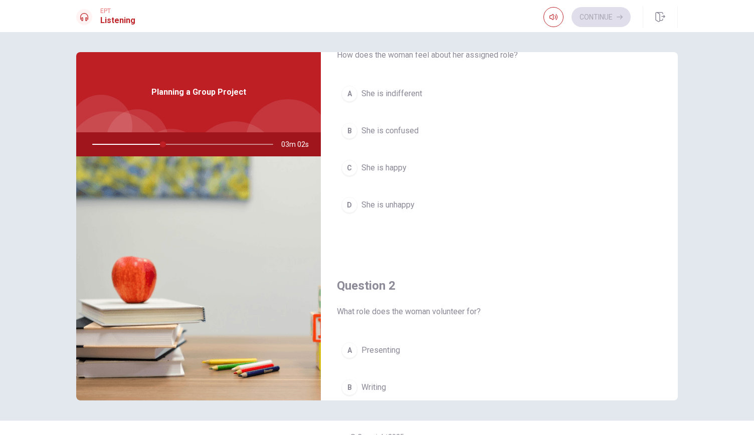
scroll to position [44, 0]
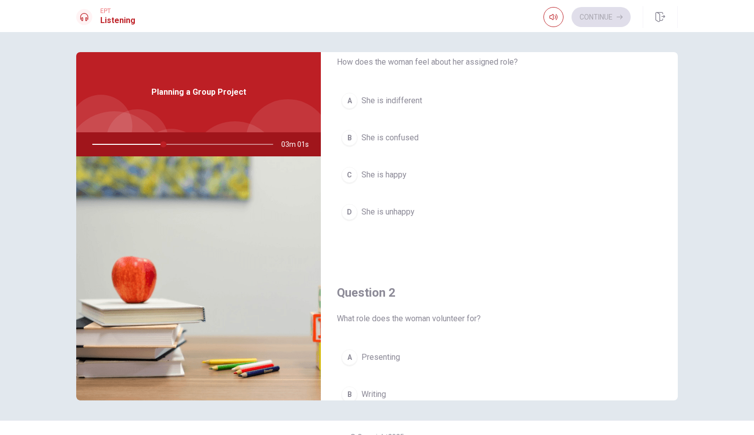
click at [392, 173] on span "She is happy" at bounding box center [383, 175] width 45 height 12
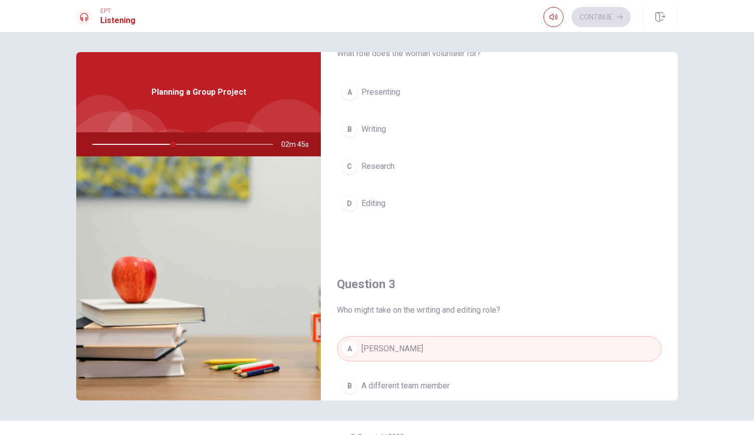
scroll to position [253, 0]
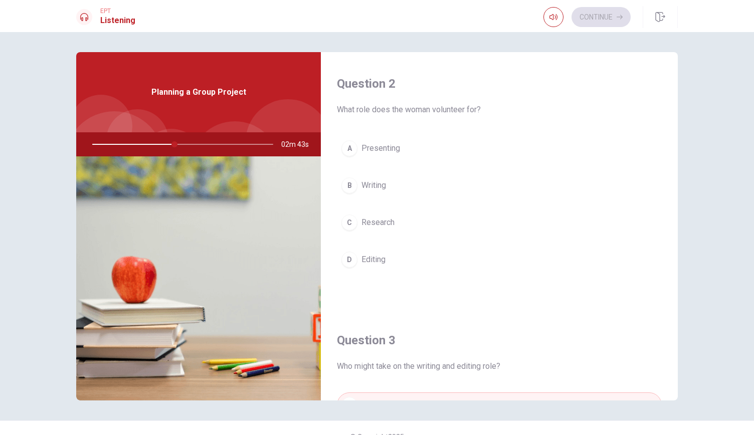
click at [421, 181] on button "B Writing" at bounding box center [499, 185] width 325 height 25
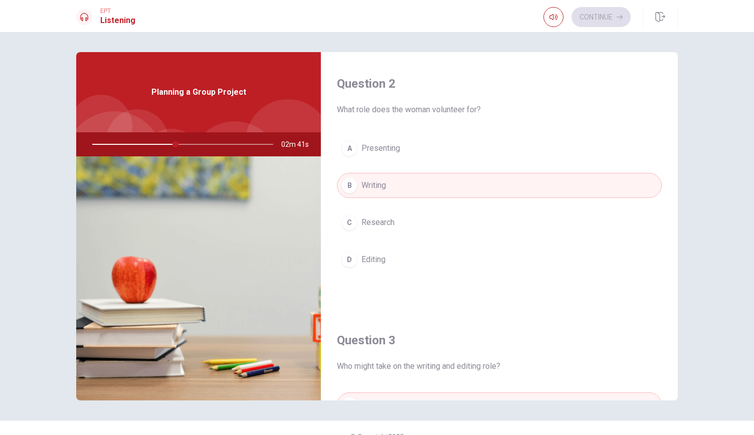
click at [414, 220] on button "C Research" at bounding box center [499, 222] width 325 height 25
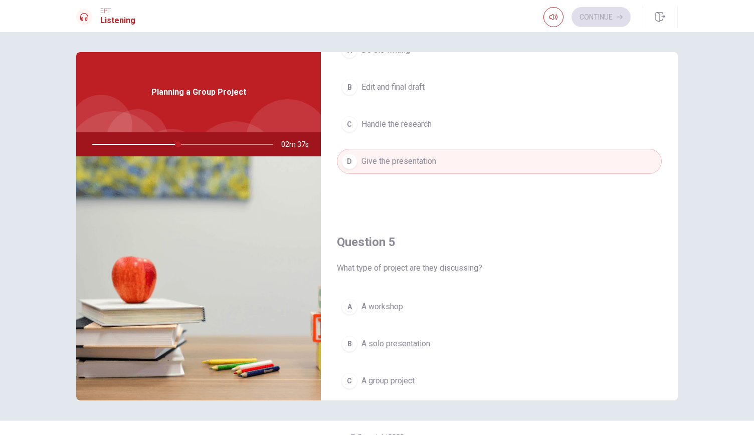
scroll to position [927, 0]
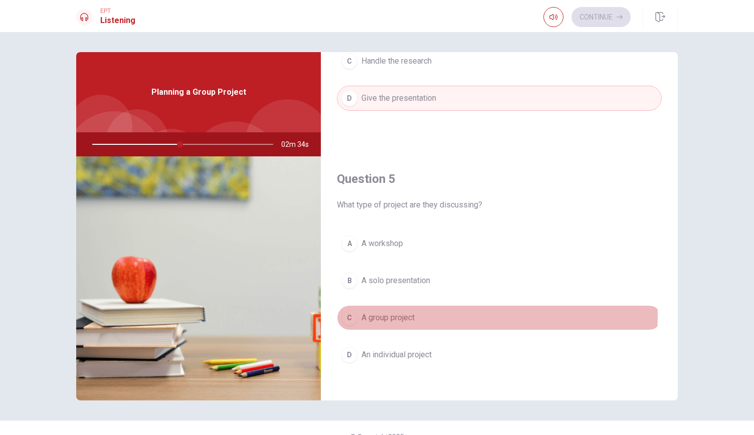
click at [429, 309] on button "C A group project" at bounding box center [499, 317] width 325 height 25
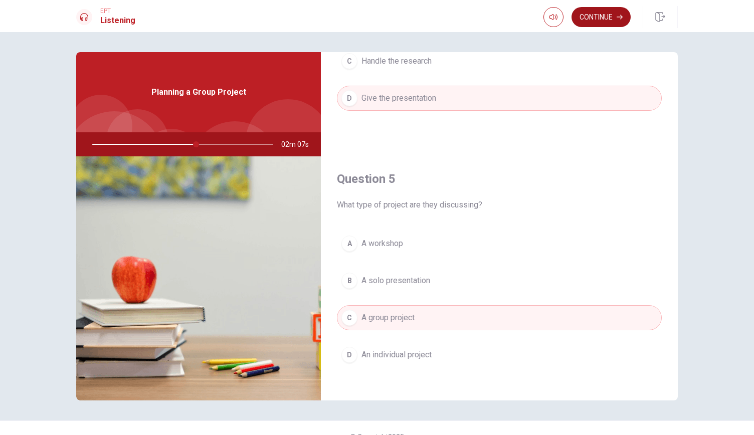
click at [604, 11] on button "Continue" at bounding box center [600, 17] width 59 height 20
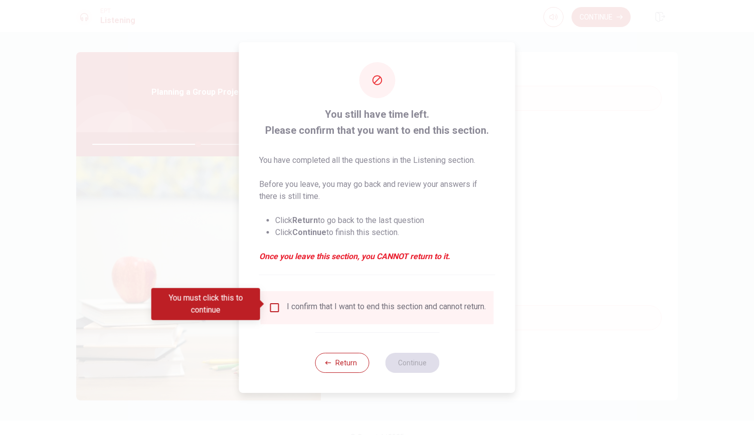
click at [274, 302] on input "You must click this to continue" at bounding box center [275, 308] width 12 height 12
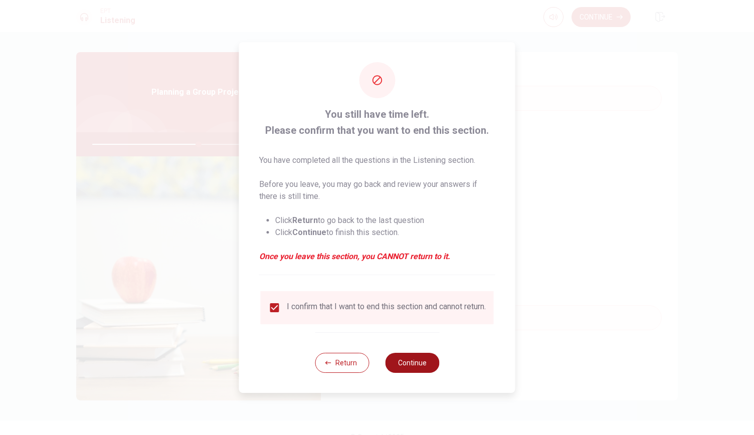
click at [418, 369] on button "Continue" at bounding box center [412, 363] width 54 height 20
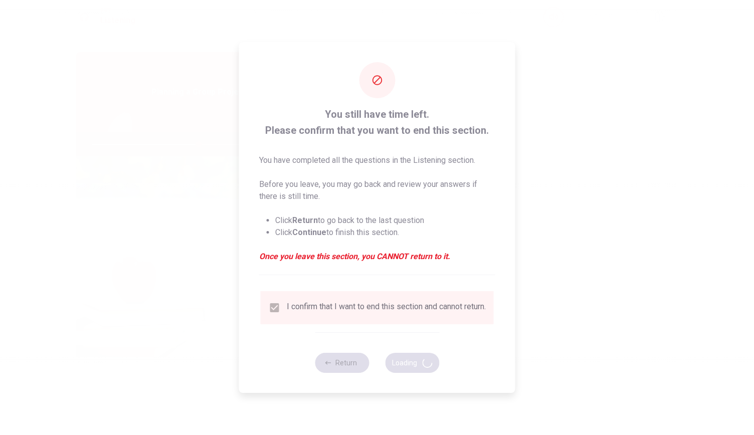
type input "59"
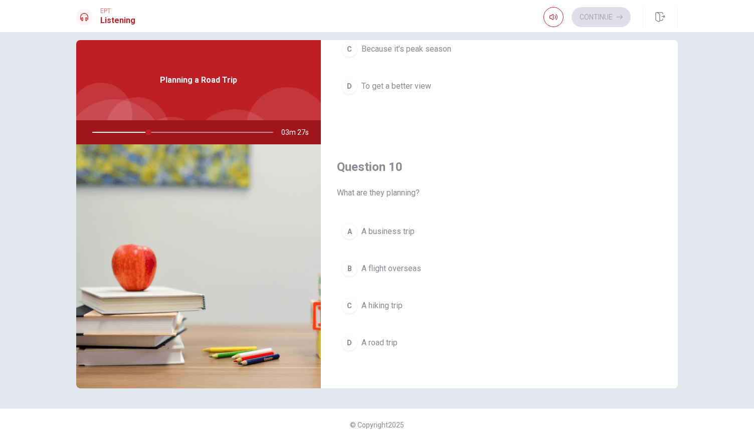
click at [397, 330] on button "D A road trip" at bounding box center [499, 342] width 325 height 25
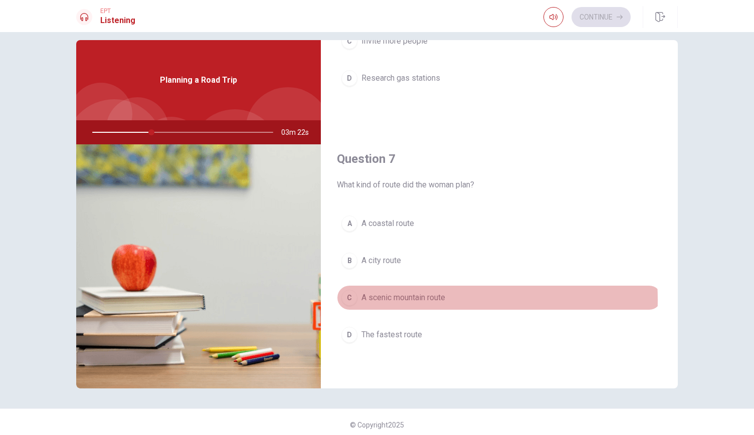
click at [412, 297] on span "A scenic mountain route" at bounding box center [403, 298] width 84 height 12
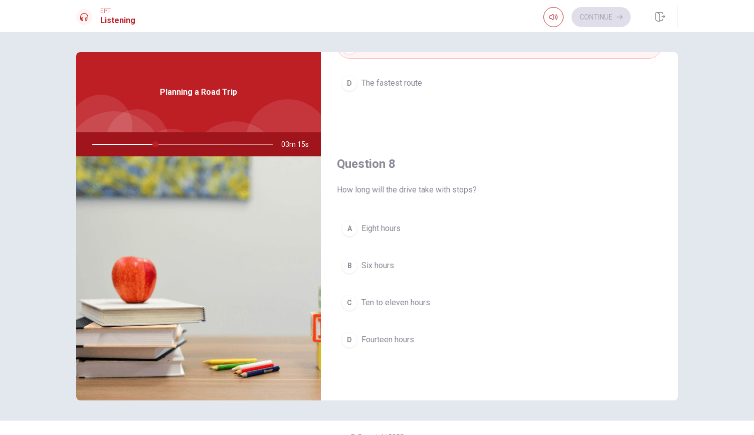
scroll to position [451, 0]
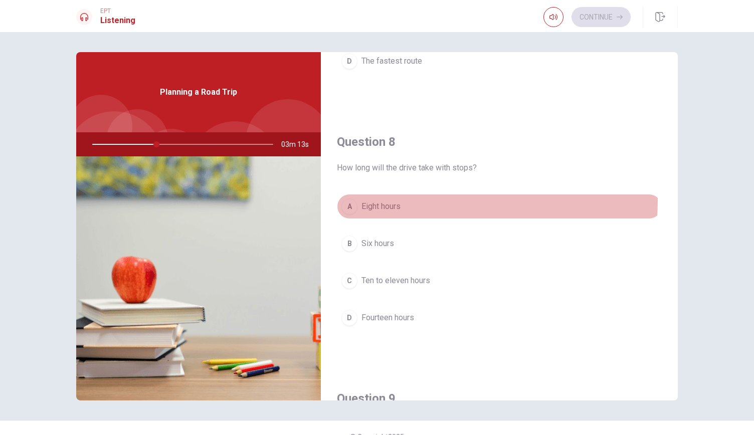
click at [392, 197] on button "A Eight hours" at bounding box center [499, 206] width 325 height 25
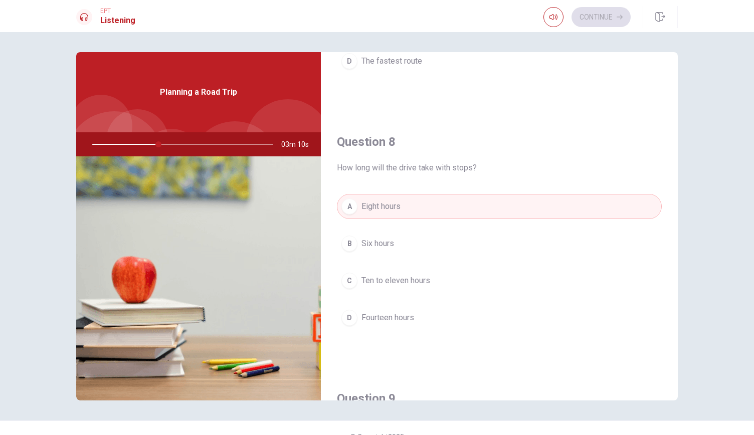
click at [404, 278] on span "Ten to eleven hours" at bounding box center [395, 281] width 69 height 12
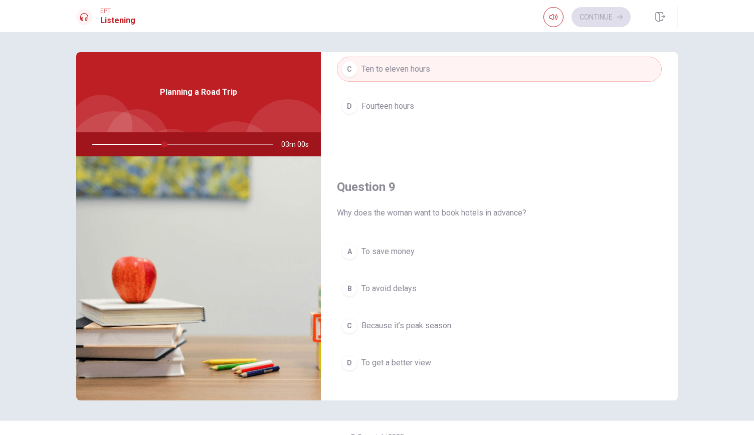
scroll to position [725, 0]
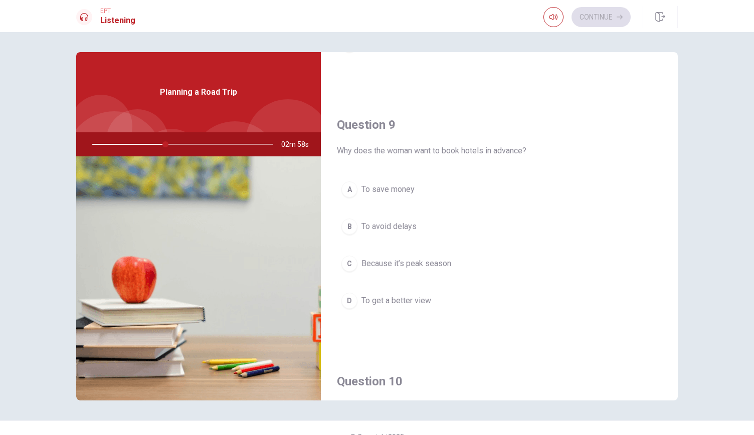
click at [440, 251] on button "C Because it’s peak season" at bounding box center [499, 263] width 325 height 25
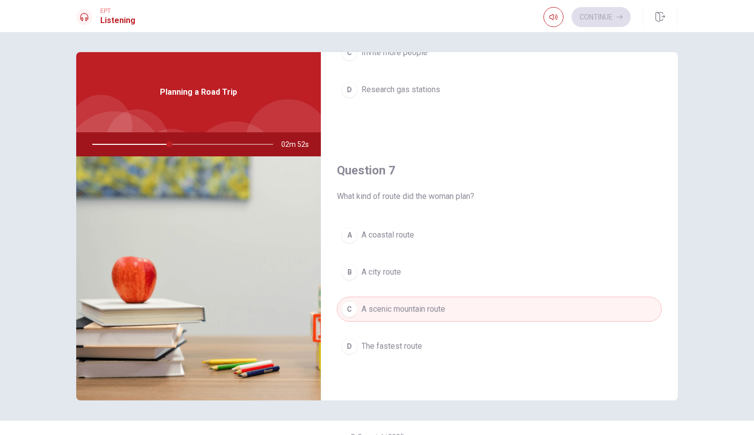
scroll to position [0, 0]
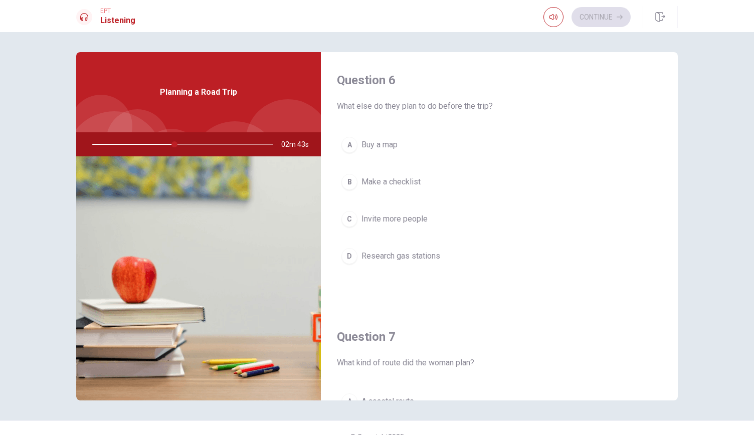
click at [427, 183] on button "B Make a checklist" at bounding box center [499, 181] width 325 height 25
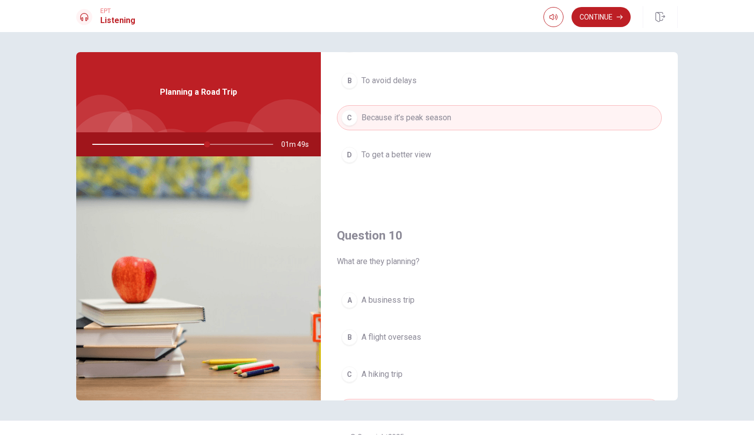
scroll to position [927, 0]
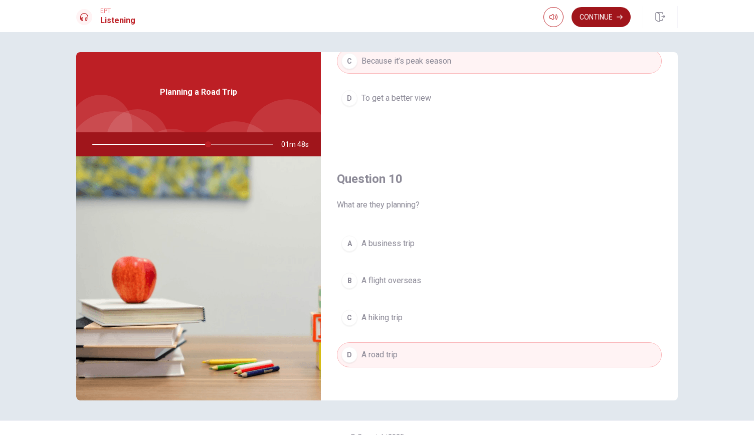
click at [592, 22] on button "Continue" at bounding box center [600, 17] width 59 height 20
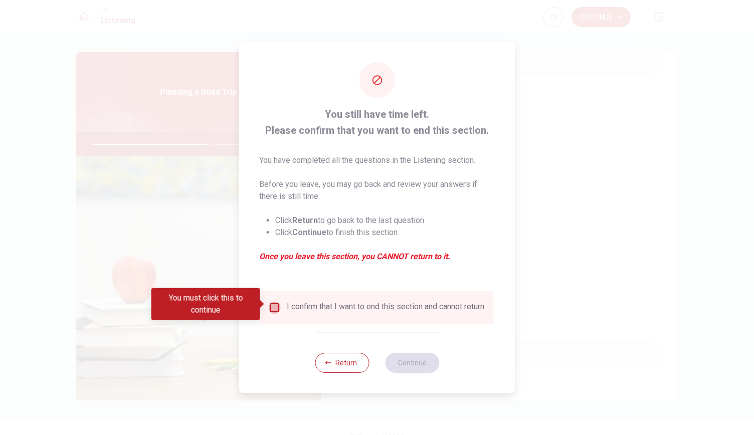
click at [273, 302] on input "You must click this to continue" at bounding box center [275, 308] width 12 height 12
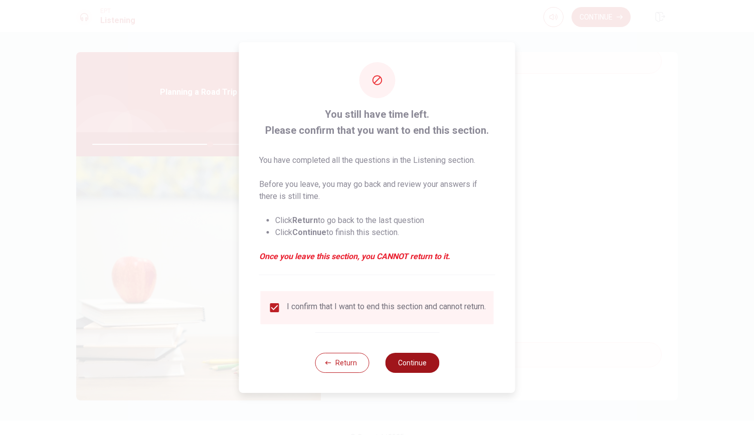
click at [412, 364] on button "Continue" at bounding box center [412, 363] width 54 height 20
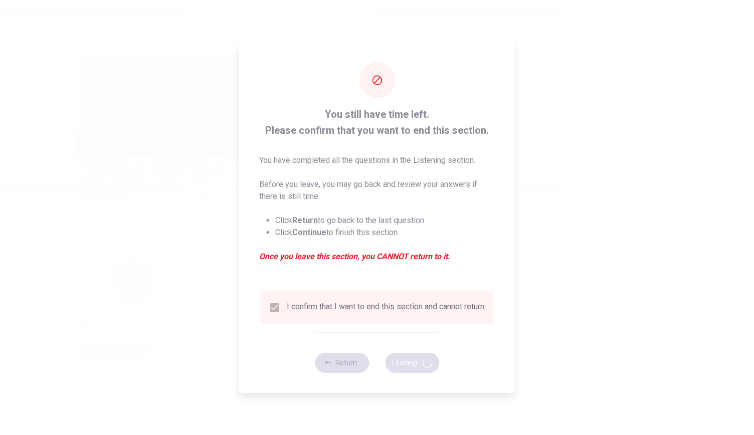
type input "66"
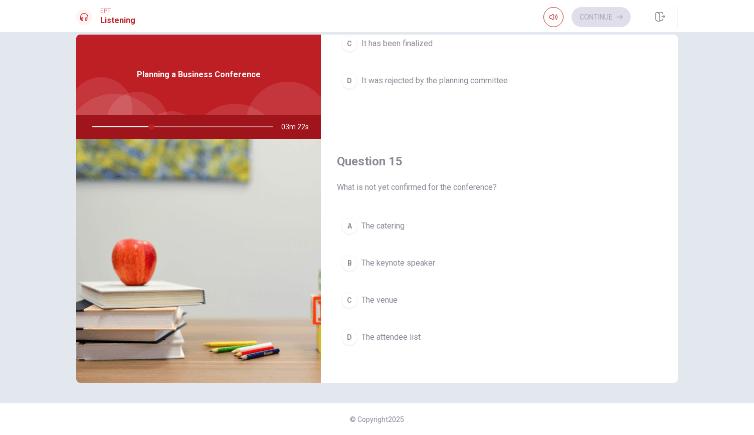
click at [424, 257] on span "The keynote speaker" at bounding box center [398, 263] width 74 height 12
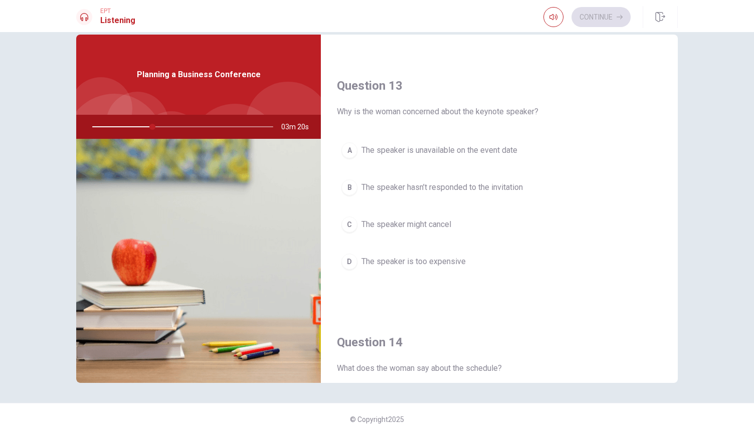
scroll to position [490, 0]
click at [467, 184] on span "The speaker hasn’t responded to the invitation" at bounding box center [441, 188] width 161 height 12
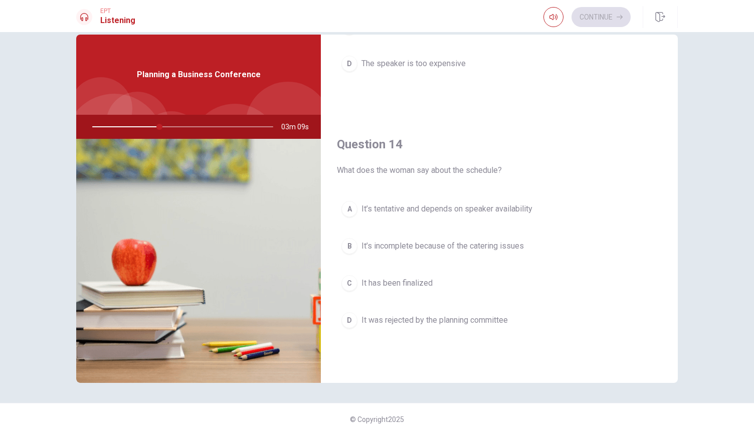
scroll to position [690, 0]
click at [462, 202] on span "It’s tentative and depends on speaker availability" at bounding box center [446, 207] width 171 height 12
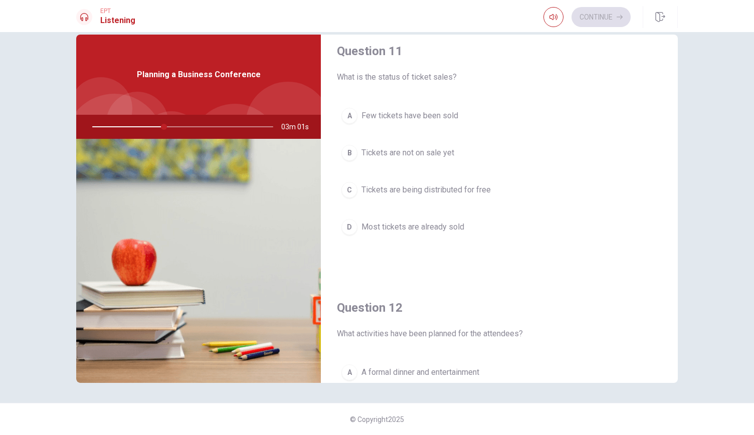
scroll to position [0, 0]
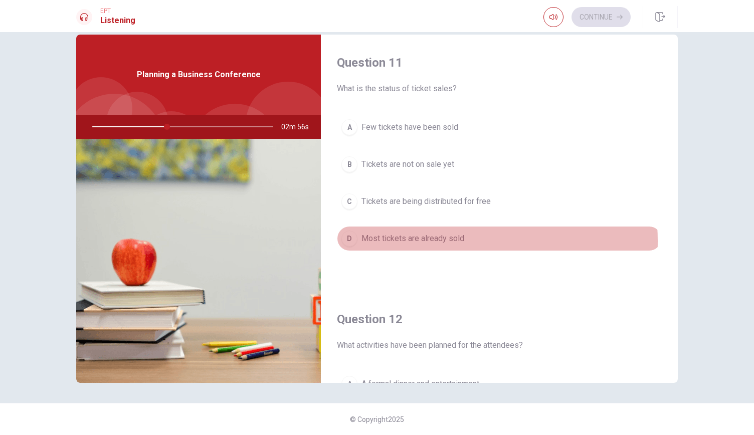
click at [445, 240] on span "Most tickets are already sold" at bounding box center [412, 239] width 103 height 12
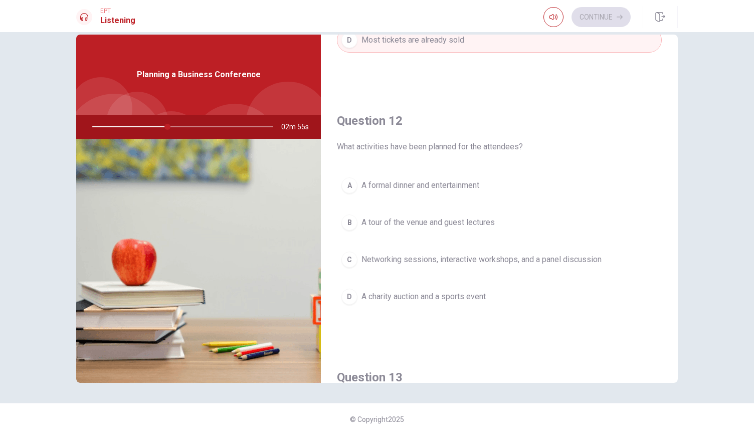
scroll to position [202, 0]
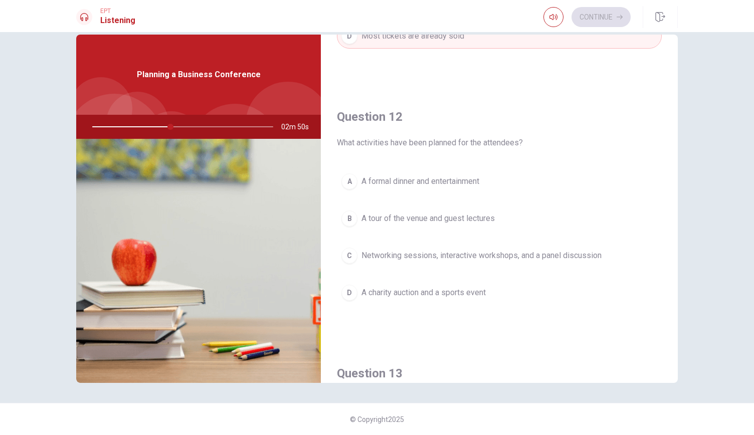
click at [507, 257] on span "Networking sessions, interactive workshops, and a panel discussion" at bounding box center [481, 256] width 240 height 12
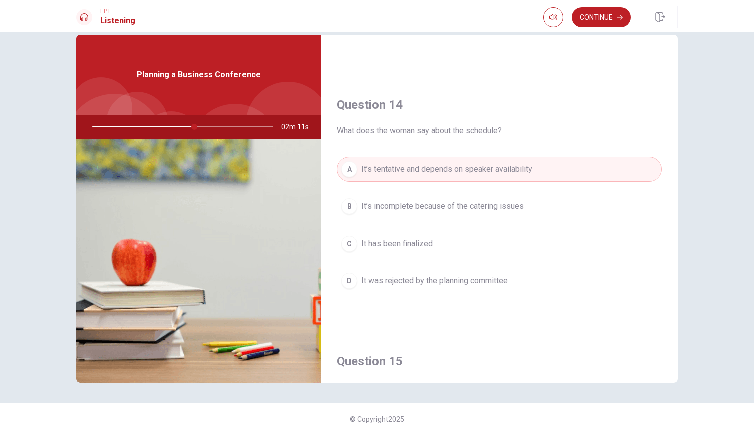
scroll to position [729, 0]
click at [451, 261] on div "A It’s tentative and depends on speaker availability B It’s incomplete because …" at bounding box center [499, 234] width 325 height 156
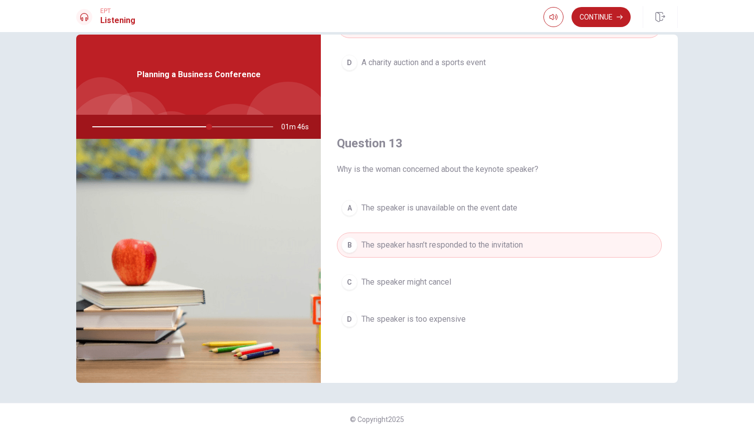
scroll to position [297, 0]
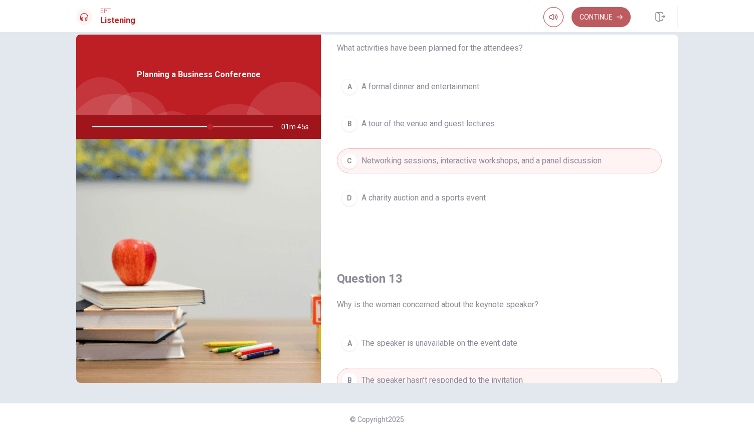
click at [591, 12] on button "Continue" at bounding box center [600, 17] width 59 height 20
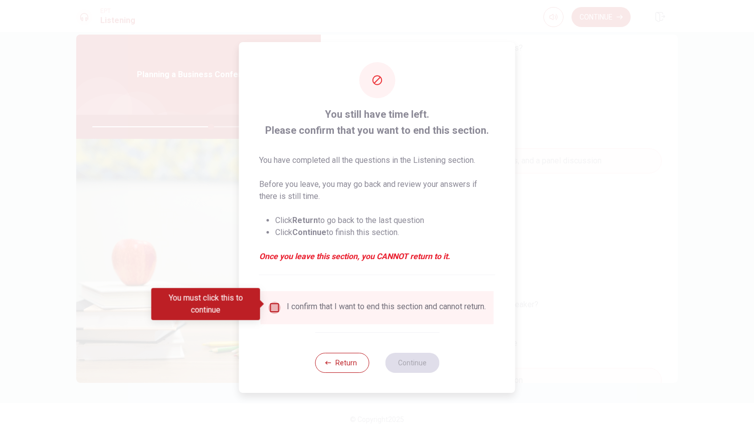
click at [272, 305] on input "You must click this to continue" at bounding box center [275, 308] width 12 height 12
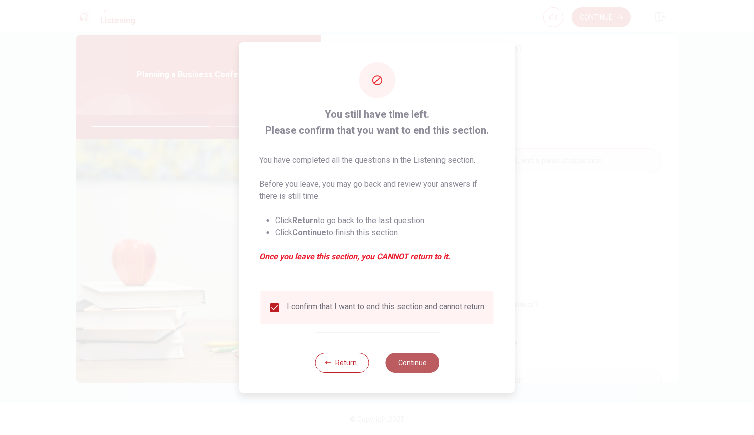
click at [415, 368] on button "Continue" at bounding box center [412, 363] width 54 height 20
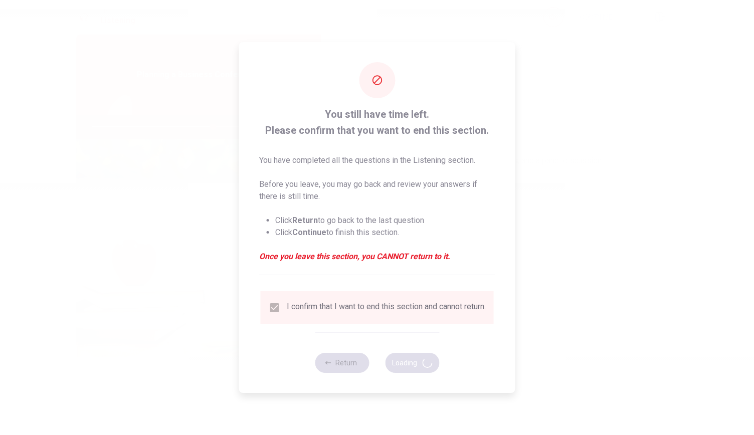
type input "67"
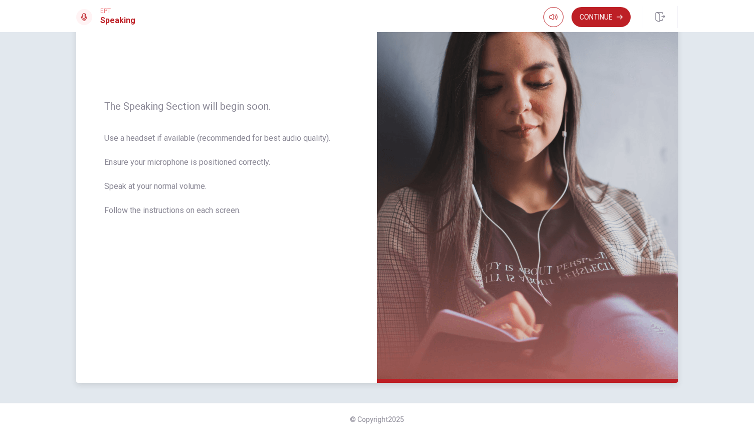
scroll to position [0, 0]
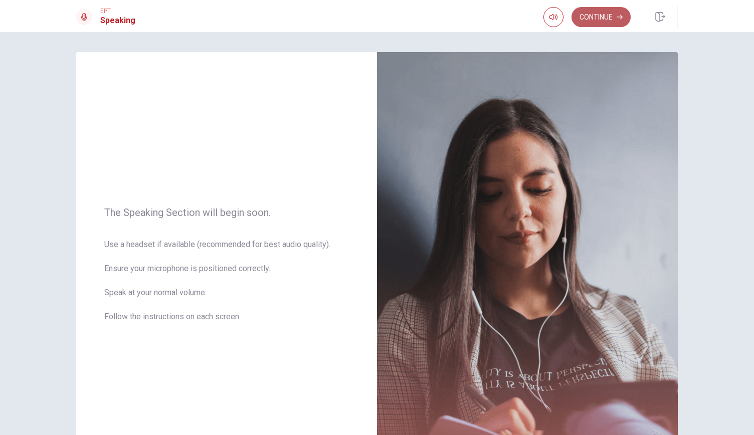
click at [614, 19] on button "Continue" at bounding box center [600, 17] width 59 height 20
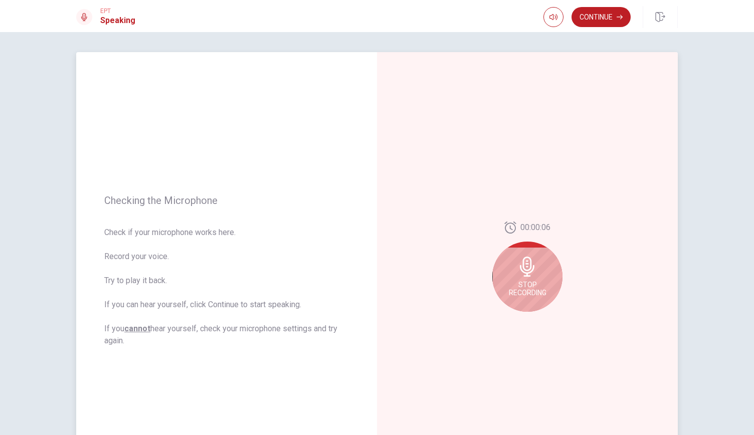
click at [521, 279] on div "Stop Recording" at bounding box center [527, 277] width 70 height 70
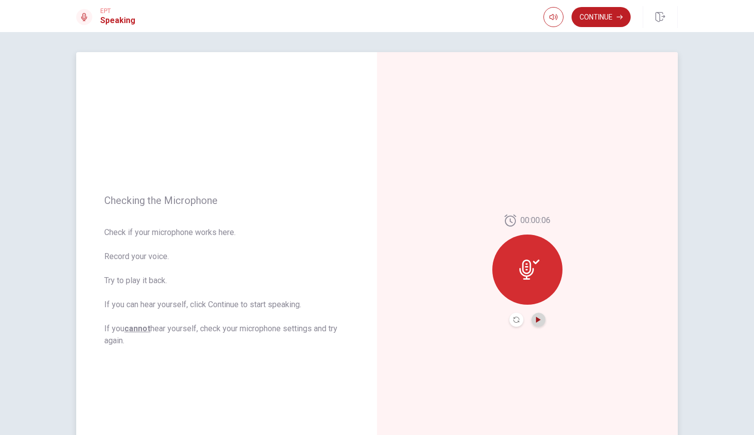
click at [536, 319] on icon "Play Audio" at bounding box center [538, 320] width 5 height 6
click at [614, 22] on button "Continue" at bounding box center [600, 17] width 59 height 20
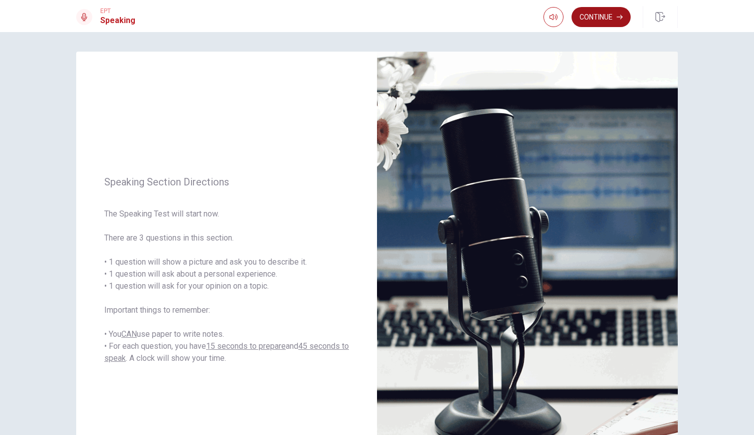
click at [596, 12] on button "Continue" at bounding box center [600, 17] width 59 height 20
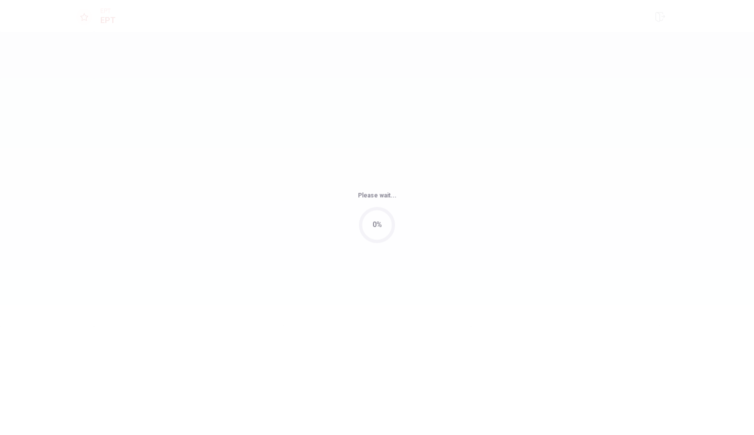
scroll to position [0, 0]
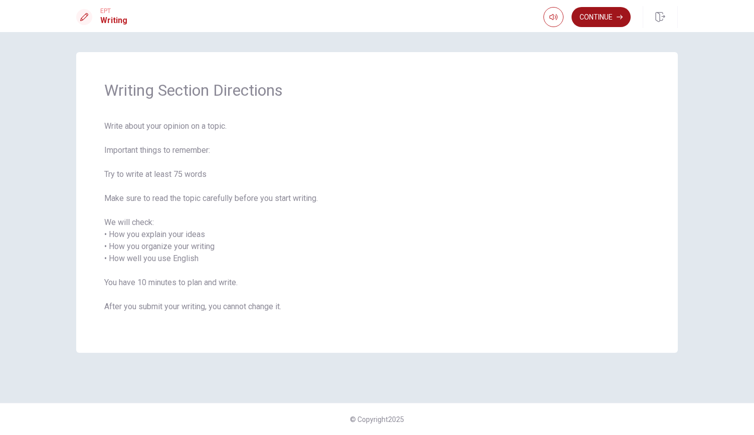
click at [603, 7] on div "Continue" at bounding box center [610, 17] width 134 height 22
click at [602, 18] on button "Continue" at bounding box center [600, 17] width 59 height 20
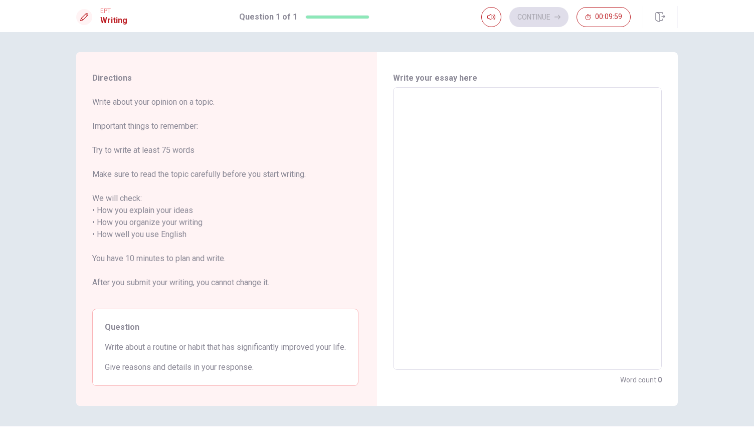
click at [505, 96] on textarea at bounding box center [527, 229] width 255 height 266
click at [505, 96] on textarea "Having" at bounding box center [527, 229] width 255 height 266
click at [467, 118] on textarea "Having" at bounding box center [527, 229] width 255 height 266
click at [501, 164] on textarea "Having dmd" at bounding box center [527, 229] width 255 height 266
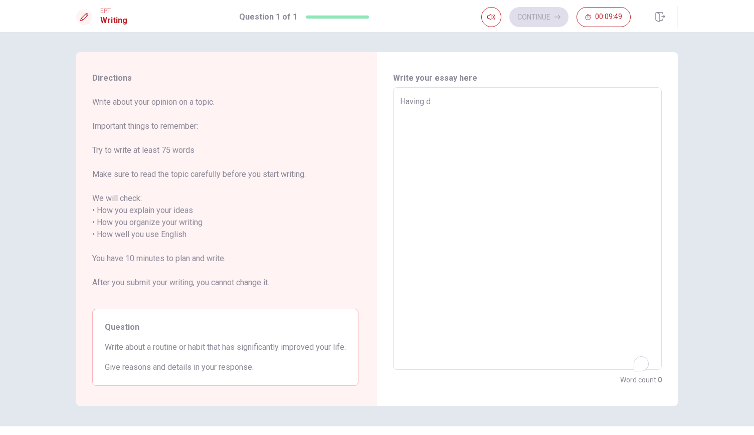
click at [488, 230] on textarea "Having d" at bounding box center [527, 229] width 255 height 266
click at [447, 352] on textarea "Having d" at bounding box center [527, 229] width 255 height 266
click at [415, 96] on textarea "Having d" at bounding box center [527, 229] width 255 height 266
type textarea "HavinHaving g d"
click at [437, 152] on textarea "HavinHaving g d" at bounding box center [527, 229] width 255 height 266
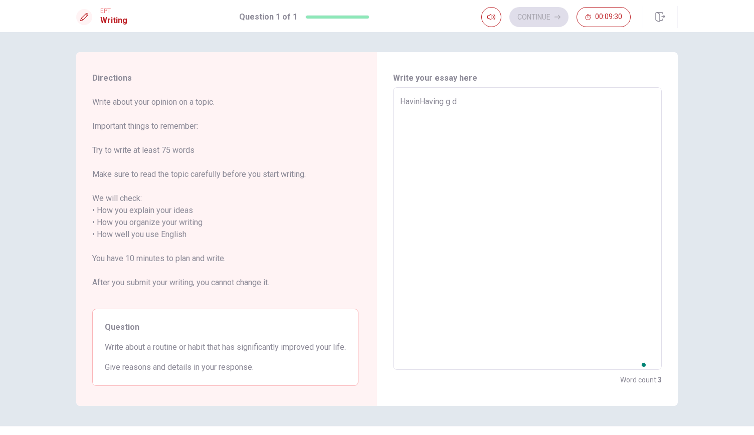
type textarea "x"
click at [487, 101] on textarea "HavinHaving g d" at bounding box center [527, 229] width 255 height 266
type textarea "HavinHaving g"
type textarea "x"
type textarea "HavinHaving g"
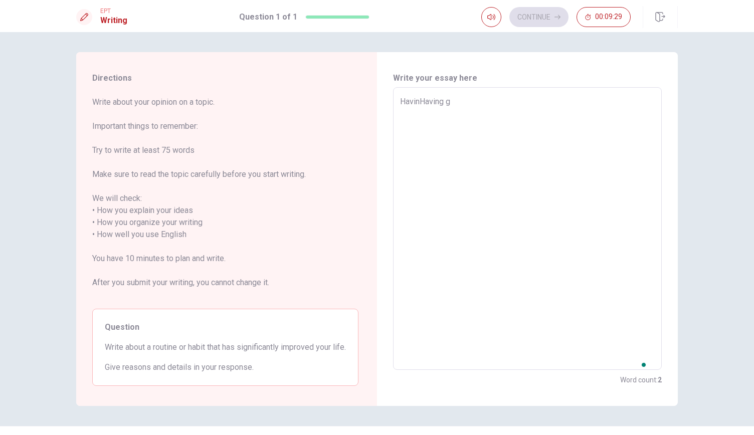
type textarea "x"
type textarea "HavinHaving"
type textarea "x"
type textarea "HavinHaving"
type textarea "x"
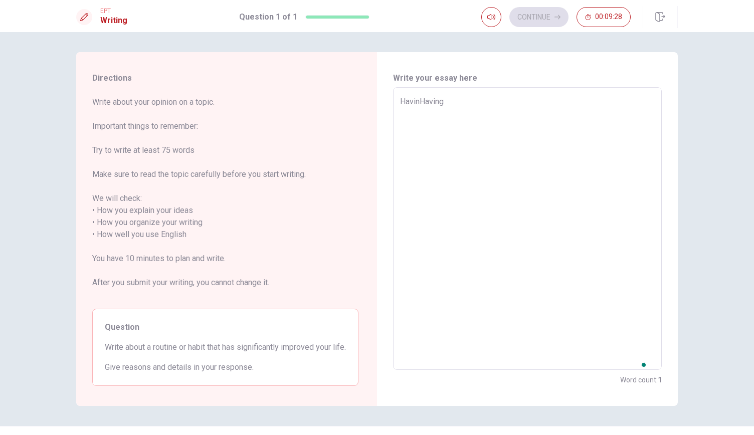
type textarea "HavinHavin"
type textarea "x"
type textarea "HavinHavi"
type textarea "x"
type textarea "HavinHav"
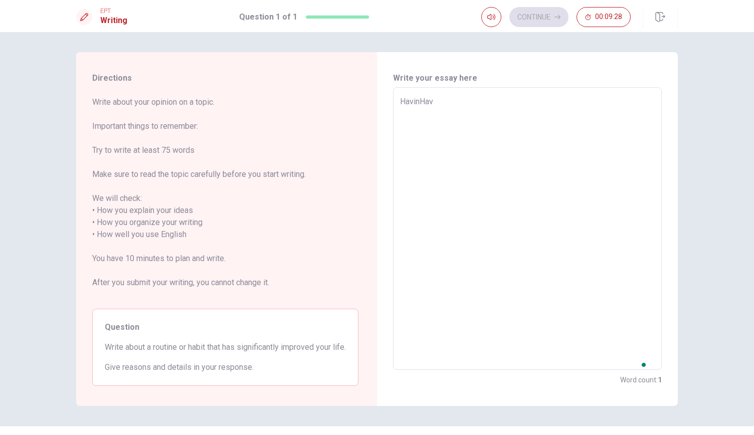
type textarea "x"
type textarea "HavinHa"
type textarea "x"
type textarea "HavinH"
type textarea "x"
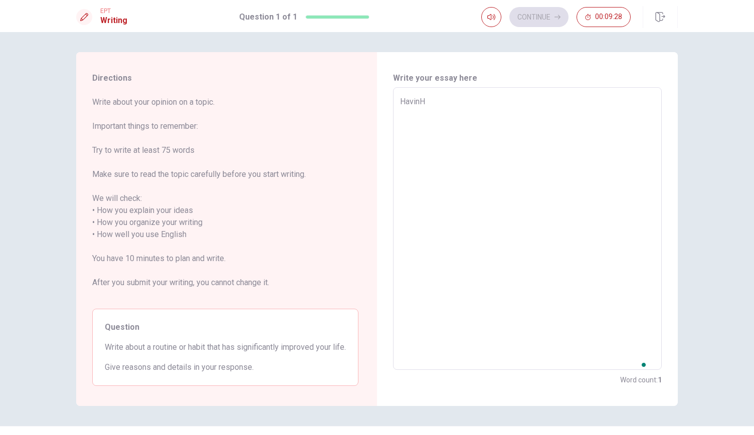
type textarea "Havin"
type textarea "x"
type textarea "[PERSON_NAME]"
type textarea "x"
type textarea "Havin"
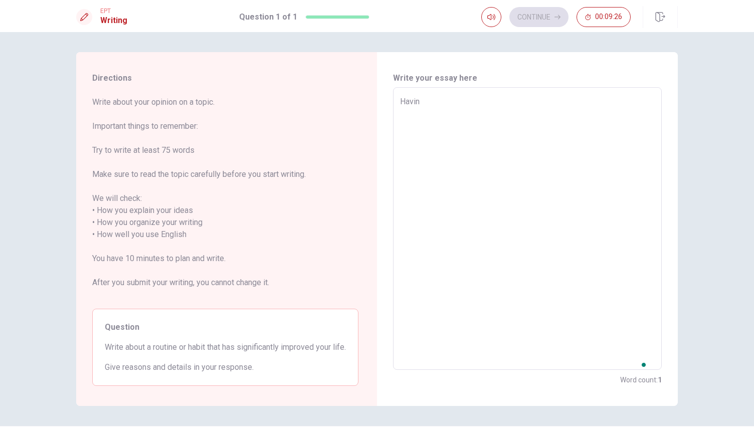
type textarea "x"
type textarea "Having"
type textarea "x"
type textarea "Having"
type textarea "x"
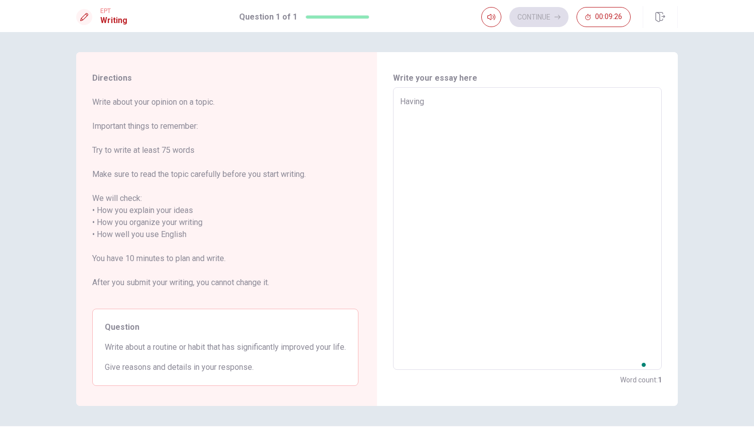
type textarea "Having a"
type textarea "x"
type textarea "Having a"
type textarea "x"
type textarea "Having a g"
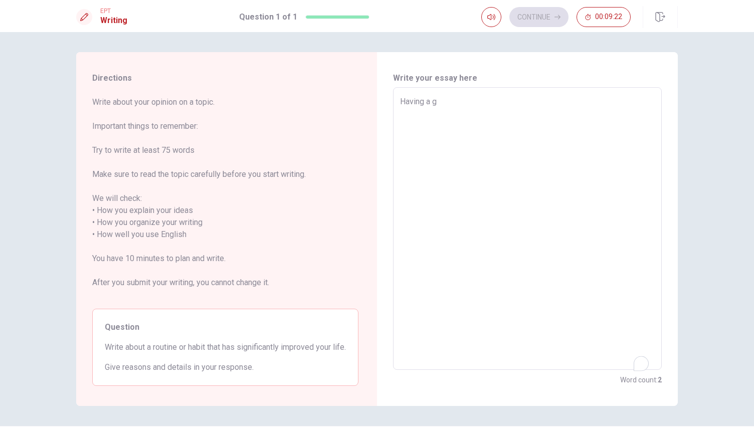
type textarea "x"
type textarea "Having a goo"
type textarea "x"
type textarea "Having a good"
type textarea "x"
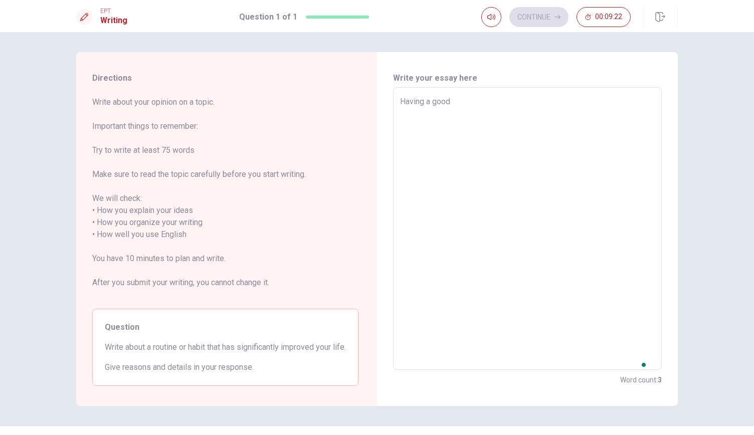
type textarea "Having a good"
type textarea "x"
type textarea "Having a good r"
type textarea "x"
type textarea "Having a good ro"
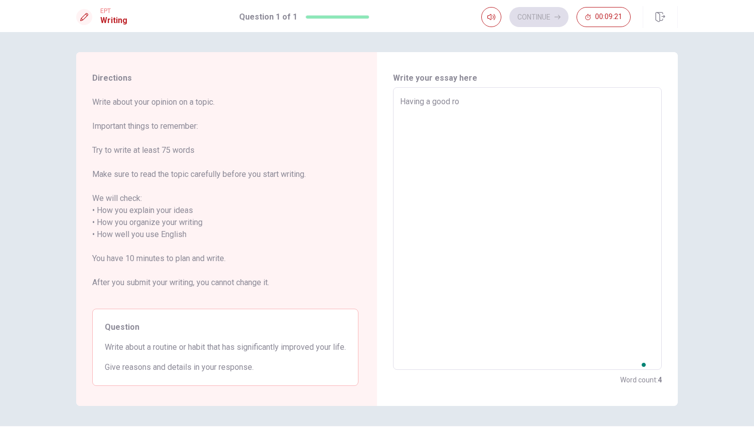
type textarea "x"
type textarea "Having a good rou"
type textarea "x"
type textarea "Having a good rout"
type textarea "x"
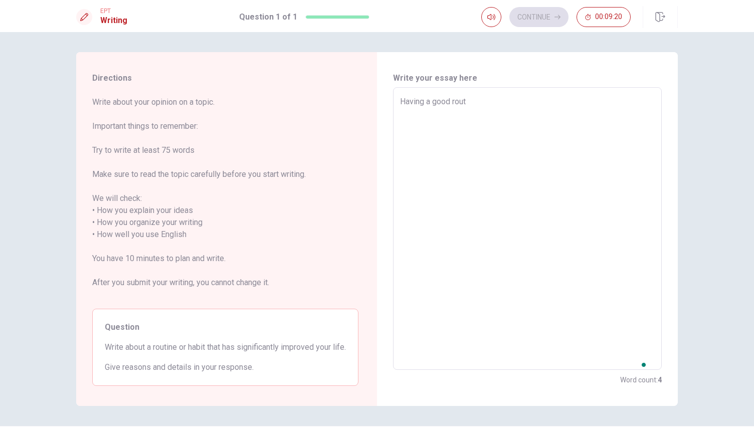
type textarea "Having a good routi"
type textarea "x"
type textarea "Having a good routin"
type textarea "x"
type textarea "Having a good routing"
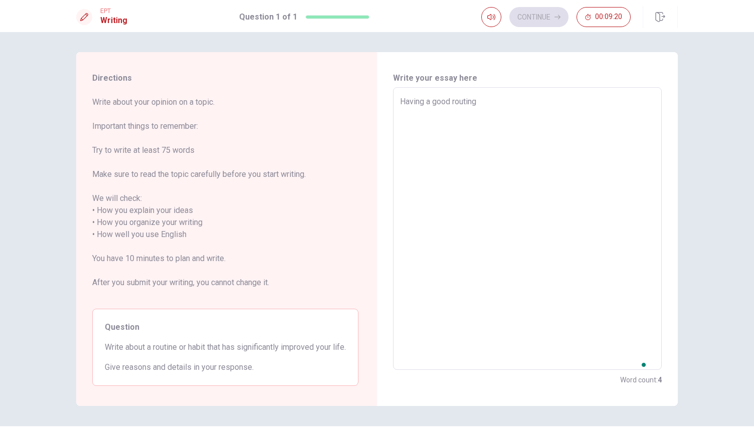
type textarea "x"
type textarea "Having a good routin"
type textarea "x"
type textarea "Having a good routine"
type textarea "x"
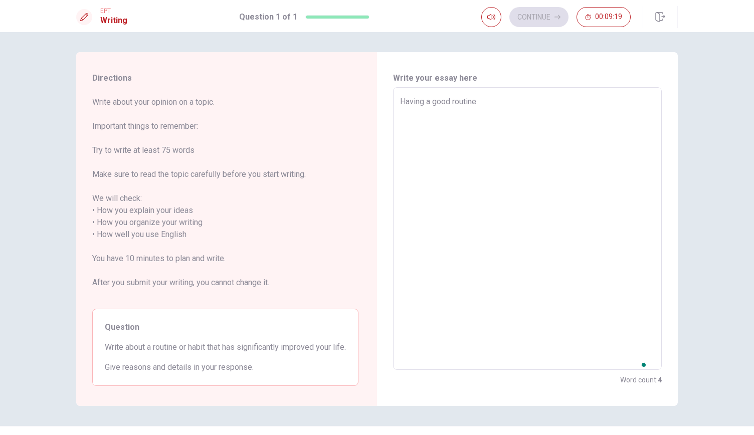
type textarea "Having a good routine"
type textarea "x"
type textarea "Having a good routine i"
type textarea "x"
type textarea "Having a good routine is"
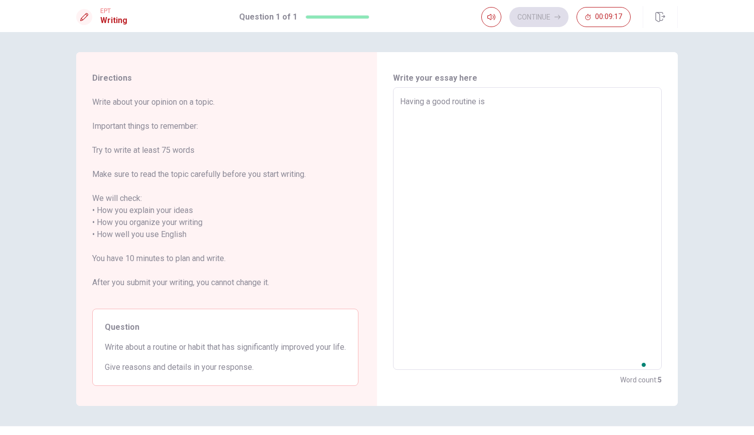
type textarea "x"
type textarea "Having a good routine is"
type textarea "x"
click at [535, 106] on textarea "Having a good routine is" at bounding box center [527, 229] width 255 height 266
click at [531, 99] on textarea "Having a good routine is" at bounding box center [527, 229] width 255 height 266
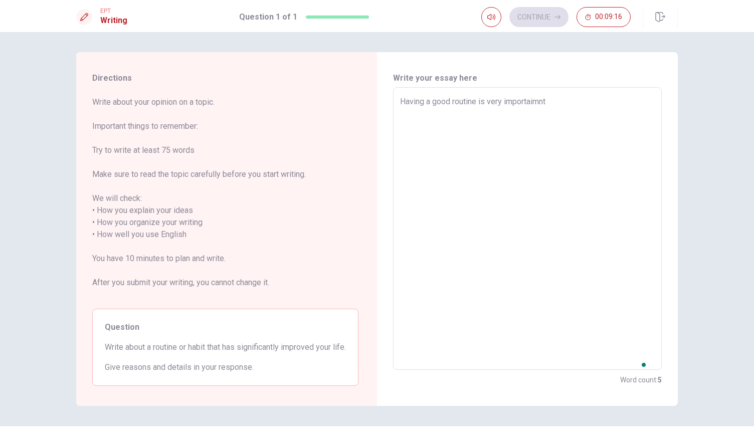
type textarea "Having a good routine is very importaimnt"
click at [574, 99] on textarea "Having a good routine is very importaimnt" at bounding box center [527, 229] width 255 height 266
type textarea "x"
type textarea "Having a good routine is very importaimn"
type textarea "x"
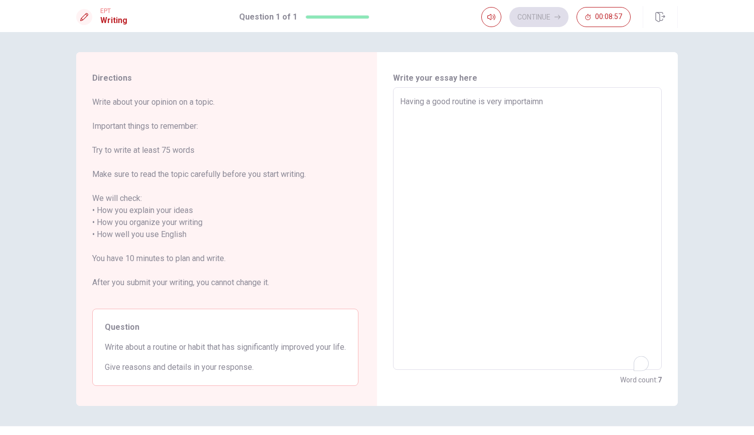
type textarea "Having a good routine is very importaim"
type textarea "x"
type textarea "Having a good routine is very importai"
type textarea "x"
type textarea "Having a good routine is very importa"
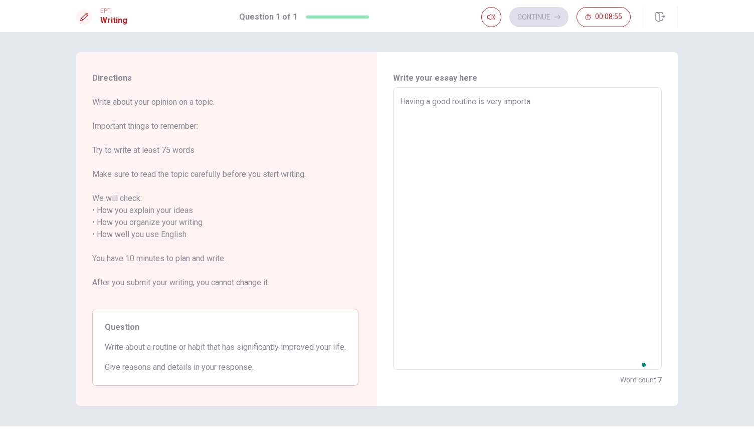
type textarea "x"
type textarea "Having a good routine is very importan"
type textarea "x"
type textarea "Having a good routine is very important"
type textarea "x"
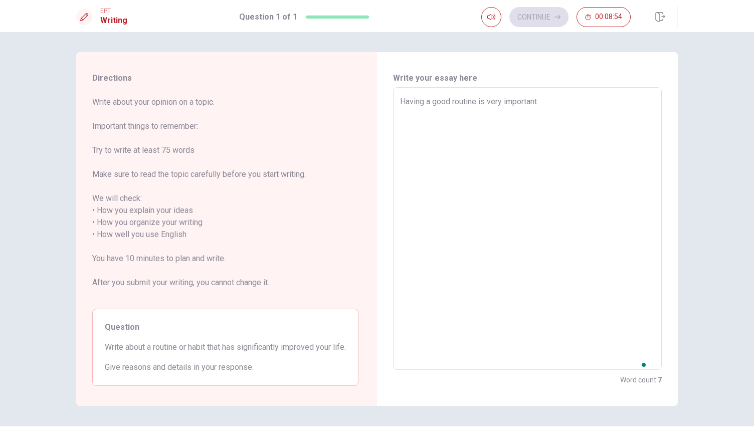
type textarea "Having a good routine is very important"
type textarea "x"
type textarea "Having a good routine is very important t"
type textarea "x"
type textarea "Having a good routine is very important to"
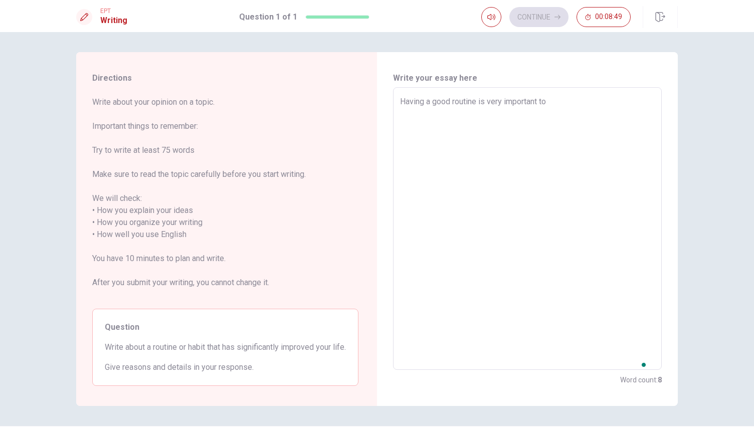
type textarea "x"
type textarea "Having a good routine is very important to"
type textarea "x"
type textarea "Having a good routine is very important to m"
type textarea "x"
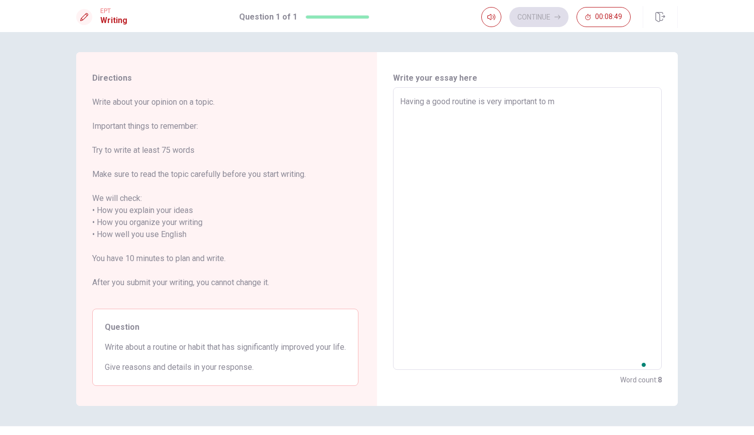
type textarea "Having a good routine is very important to me"
type textarea "x"
type textarea "Having a good routine is very important to me."
type textarea "x"
type textarea "Having a good routine is very important to me."
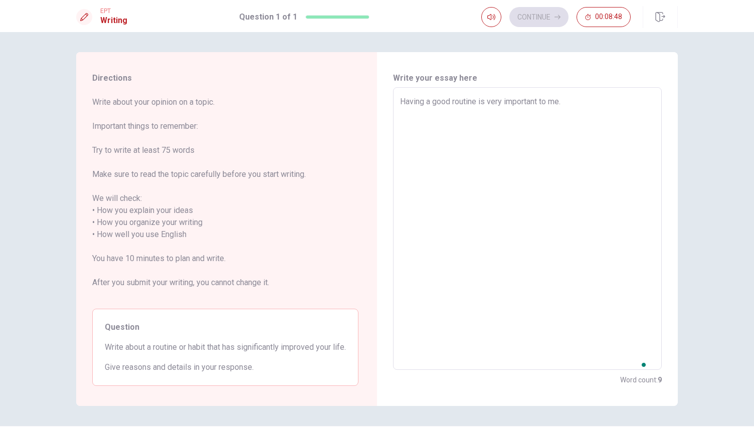
type textarea "x"
type textarea "Having a good routine is very important to me. I"
type textarea "x"
type textarea "Having a good routine is very important to me. I"
type textarea "x"
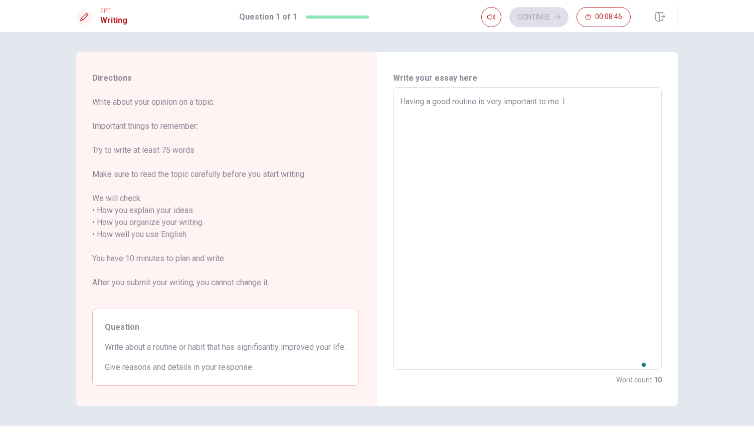
type textarea "Having a good routine is very important to me. I w"
type textarea "x"
type textarea "Having a good routine is very important to me. I wl"
type textarea "x"
type textarea "Having a good routine is very important to me. I wli"
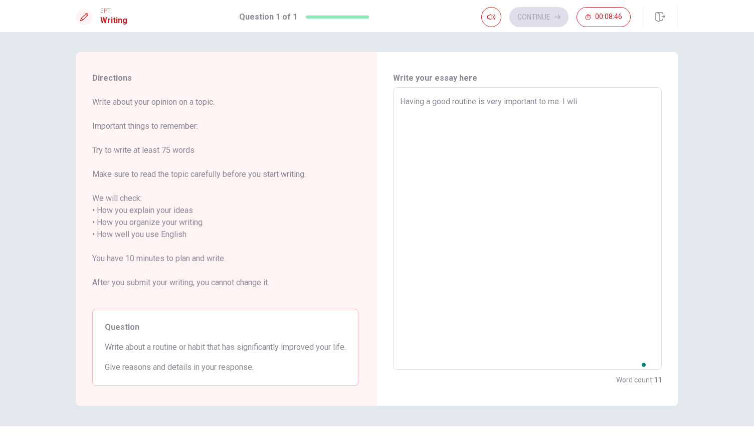
type textarea "x"
type textarea "Having a good routine is very important to me. I wliv"
type textarea "x"
type textarea "Having a good routine is very important to me. I wlive"
type textarea "x"
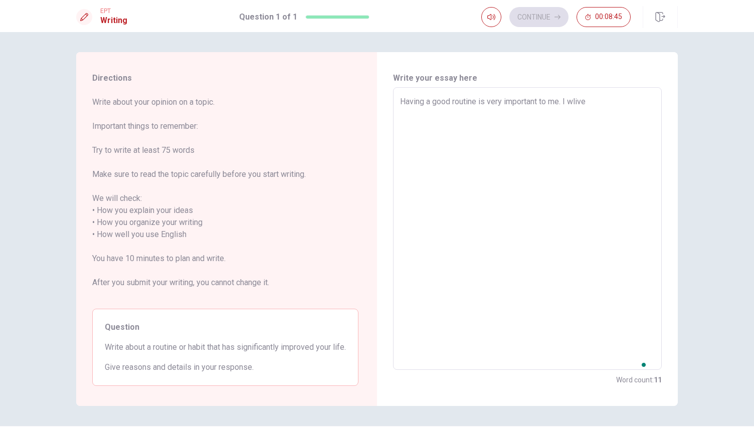
type textarea "Having a good routine is very important to me. I wlive"
type textarea "x"
type textarea "Having a good routine is very important to me. I wlive t"
type textarea "x"
type textarea "Having a good routine is very important to me. I wlive to"
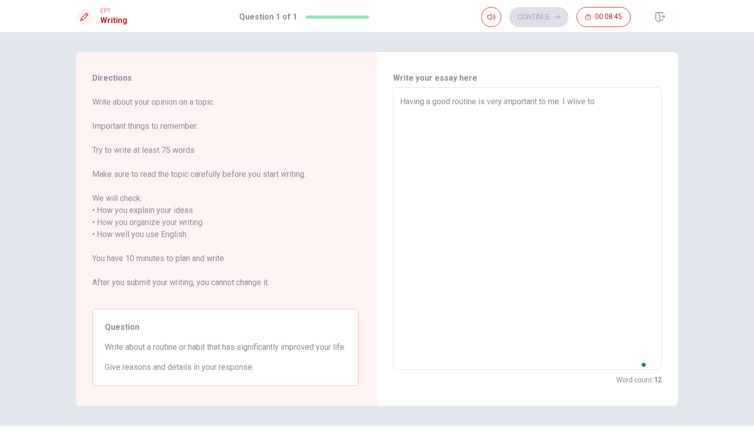
type textarea "x"
type textarea "Having a good routine is very important to me. I wlive to"
type textarea "x"
type textarea "Having a good routine is very important to me. I wlive to c"
type textarea "x"
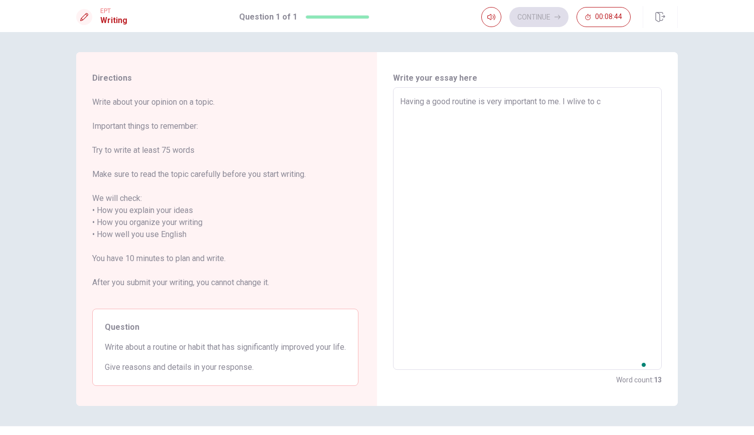
type textarea "Having a good routine is very important to me. I wlive to cr"
type textarea "x"
click at [646, 115] on textarea "Having a good routine is very important to me. I wlive to cr" at bounding box center [527, 229] width 255 height 266
type textarea "Having a good routine is very important to me. I wlive to create good habits"
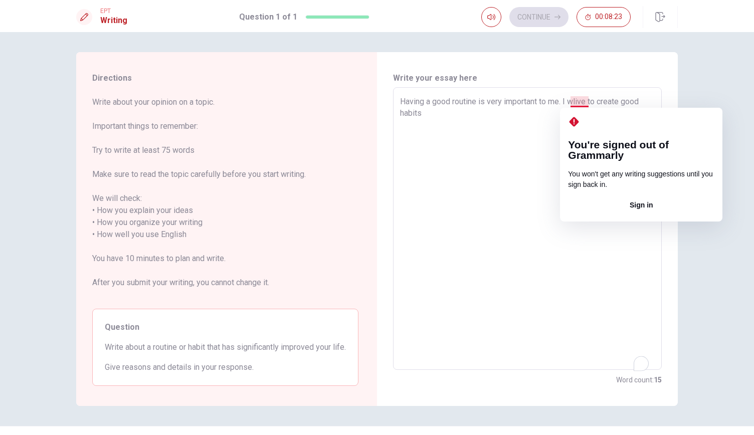
click at [576, 100] on textarea "Having a good routine is very important to me. I wlive to create good habits" at bounding box center [527, 229] width 255 height 266
type textarea "x"
type textarea "Having a good routine is very important to me. I wive to create good habits"
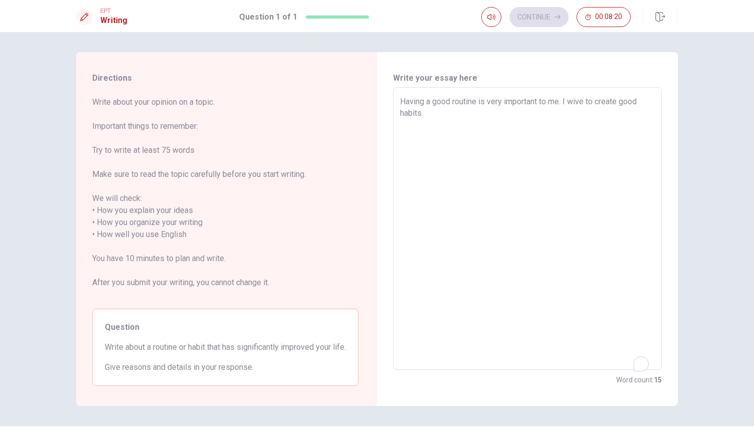
type textarea "x"
type textarea "Having a good routine is very important to me. I ive to create good habits"
type textarea "x"
type textarea "Having a good routine is very important to me. I ie to create good habits"
type textarea "x"
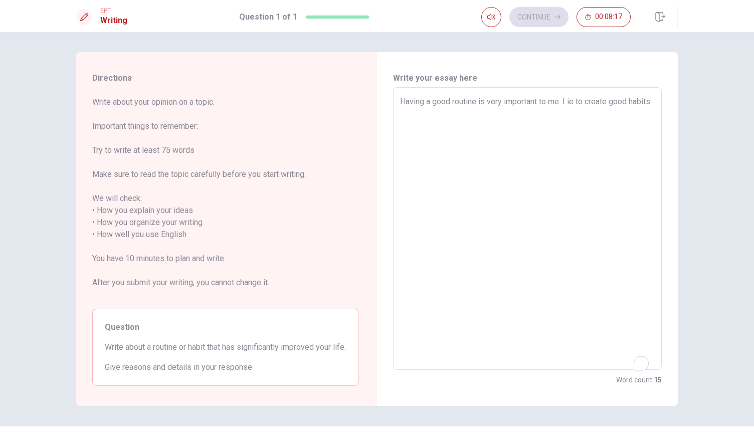
type textarea "Having a good routine is very important to me. I e to create good habits"
type textarea "x"
type textarea "Having a good routine is very important to me. I le to create good habits"
type textarea "x"
type textarea "Having a good routine is very important to me. I lie to create good habits"
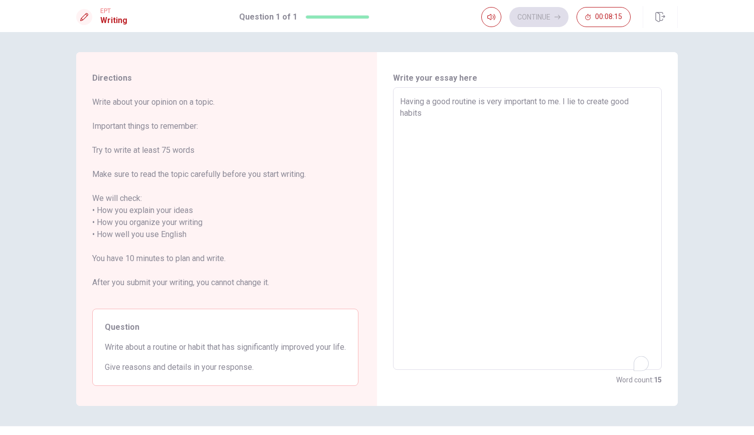
type textarea "x"
type textarea "Having a good routine is very important to me. I like to create good habits"
type textarea "x"
click at [443, 117] on textarea "Having a good routine is very important to me. I like to create good habits" at bounding box center [527, 229] width 255 height 266
click at [442, 113] on textarea "Having a good routine is very important to me. I like to create good habits" at bounding box center [527, 229] width 255 height 266
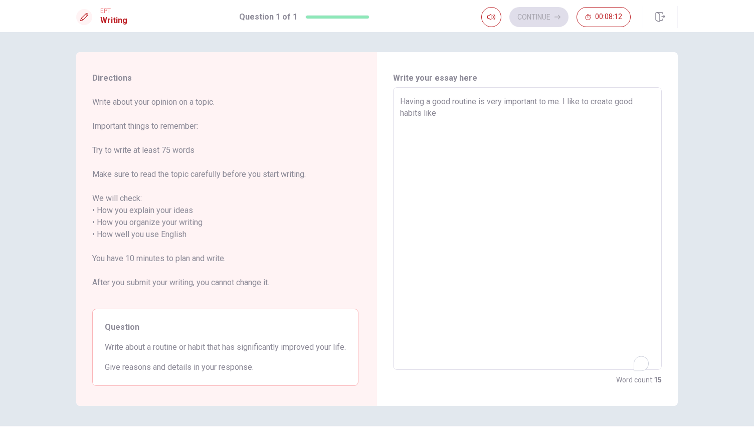
click at [442, 113] on textarea "Having a good routine is very important to me. I like to create good habits" at bounding box center [527, 229] width 255 height 266
click at [482, 114] on textarea "Having a good routine is very important to me. I like to create good habits" at bounding box center [527, 229] width 255 height 266
type textarea "Having a good routine is very important to me. I like to create good habits like"
click at [442, 115] on textarea "Having a good routine is very important to me. I like to create good habits" at bounding box center [527, 229] width 255 height 266
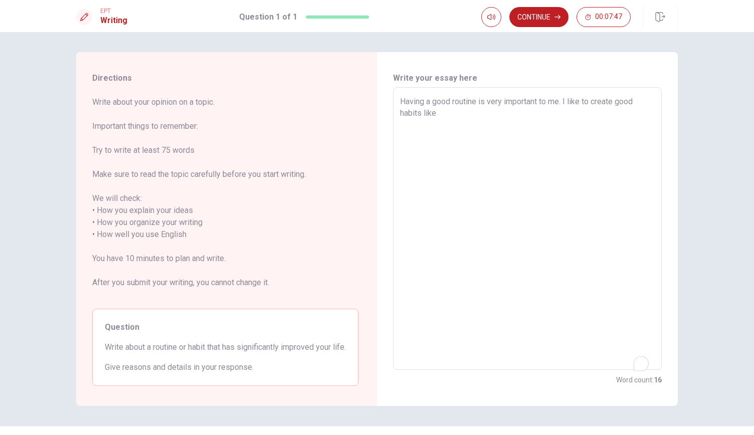
type textarea "x"
type textarea "Having a good routine is very important to me. I like to create good habits like"
type textarea "x"
type textarea "Having a good routine is very important to me. I like to create good habits lik"
type textarea "x"
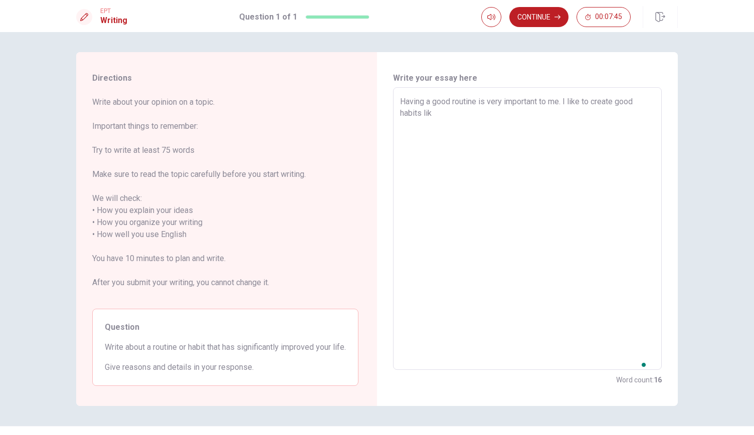
type textarea "Having a good routine is very important to me. I like to create good habits li"
type textarea "x"
type textarea "Having a good routine is very important to me. I like to create good habits l"
type textarea "x"
type textarea "Having a good routine is very important to me. I like to create good habits"
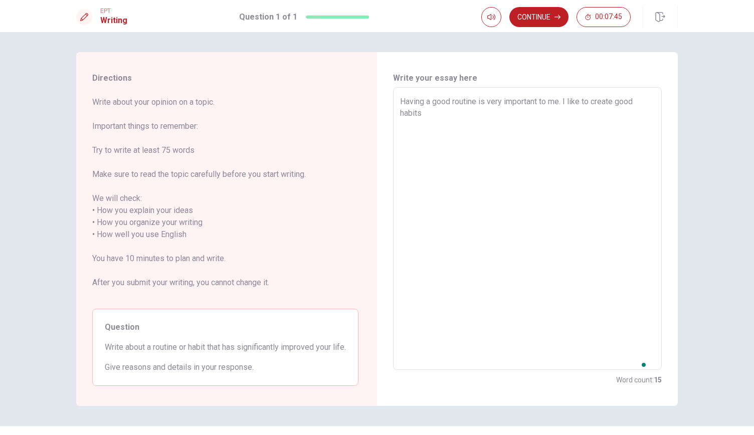
type textarea "x"
type textarea "Having a good routine is very important to me. I like to create good habits f"
type textarea "x"
type textarea "Having a good routine is very important to me. I like to create good habits fo"
type textarea "x"
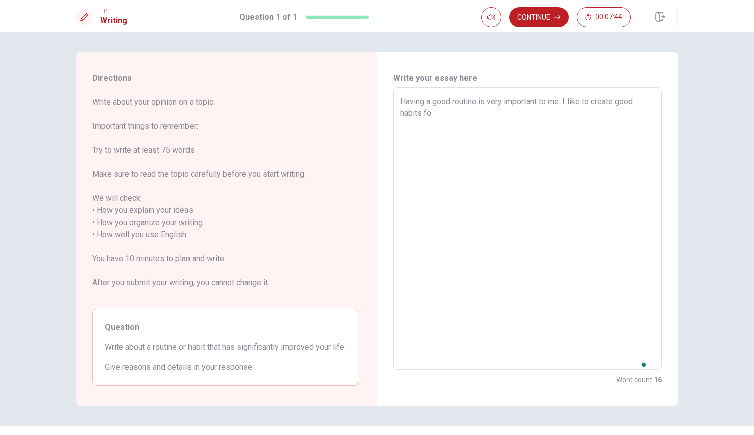
type textarea "Having a good routine is very important to me. I like to create good habits fo"
type textarea "x"
type textarea "Having a good routine is very important to me. I like to create good habits fo"
type textarea "x"
type textarea "Having a good routine is very important to me. I like to create good habits for"
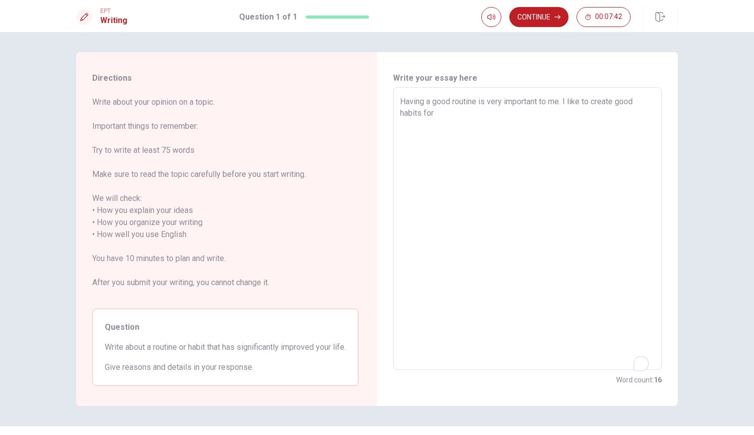
type textarea "x"
type textarea "Having a good routine is very important to me. I like to create good habits for"
type textarea "x"
type textarea "Having a good routine is very important to me. I like to create good habits for…"
type textarea "x"
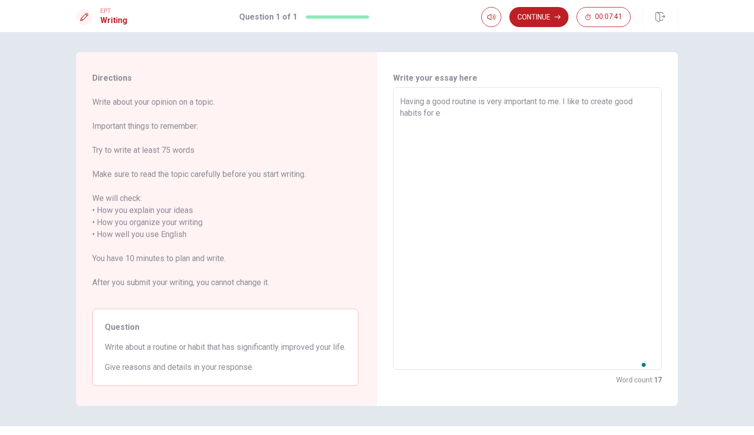
type textarea "Having a good routine is very important to me. I like to create good habits for…"
type textarea "x"
type textarea "Having a good routine is very important to me. I like to create good habits for…"
type textarea "x"
type textarea "Having a good routine is very important to me. I like to create good habits for…"
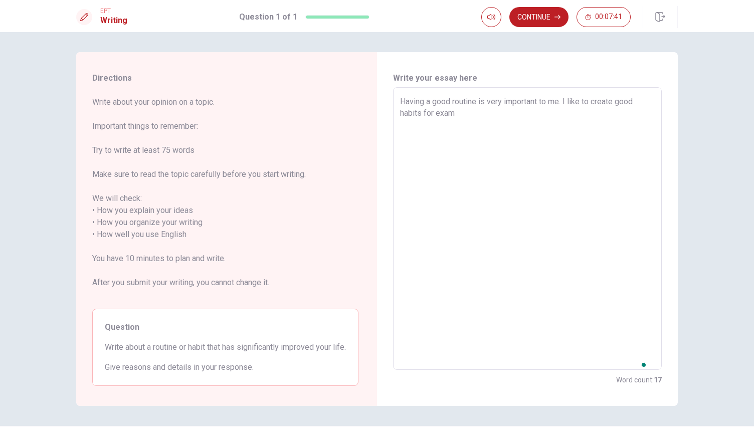
type textarea "x"
type textarea "Having a good routine is very important to me. I like to create good habits for…"
type textarea "x"
type textarea "Having a good routine is very important to me. I like to create good habits for…"
type textarea "x"
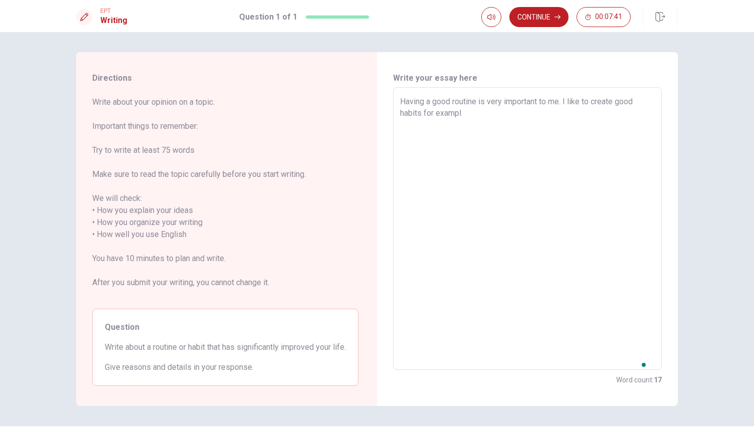
type textarea "Having a good routine is very important to me. I like to create good habits for…"
type textarea "x"
type textarea "Having a good routine is very important to me. I like to create good habits for…"
type textarea "x"
type textarea "Having a good routine is very important to me. I like to create good habits for…"
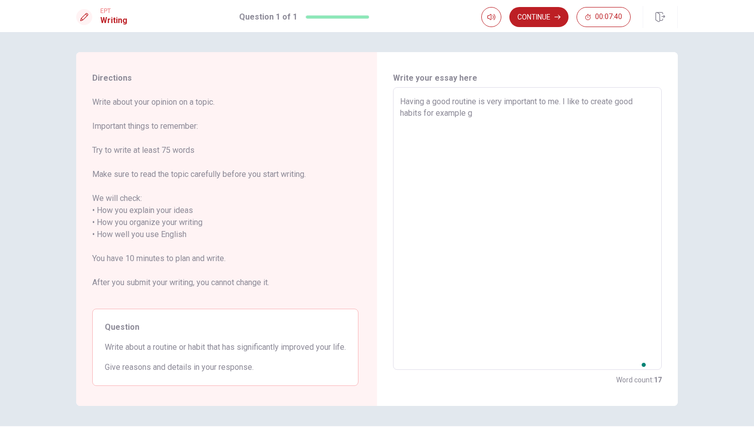
type textarea "x"
type textarea "Having a good routine is very important to me. I like to create good habits for…"
type textarea "x"
type textarea "Having a good routine is very important to me. I like to create good habits for…"
type textarea "x"
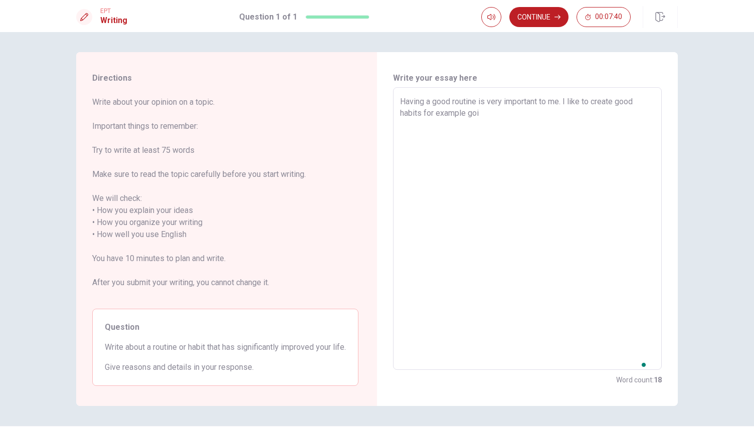
type textarea "Having a good routine is very important to me. I like to create good habits for…"
type textarea "x"
type textarea "Having a good routine is very important to me. I like to create good habits for…"
type textarea "x"
type textarea "Having a good routine is very important to me. I like to create good habits for…"
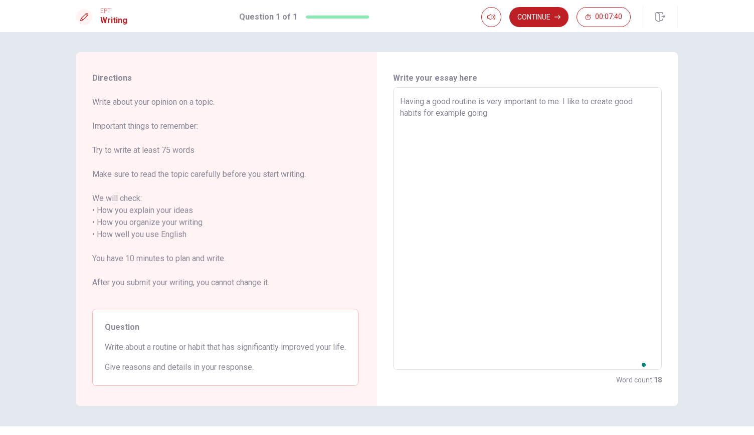
type textarea "x"
type textarea "Having a good routine is very important to me. I like to create good habits for…"
type textarea "x"
click at [614, 126] on textarea "Having a good routine is very important to me. I like to create good habits for…" at bounding box center [527, 229] width 255 height 266
click at [565, 112] on textarea "Having a good routine is very important to me. I like to create good habits for…" at bounding box center [527, 229] width 255 height 266
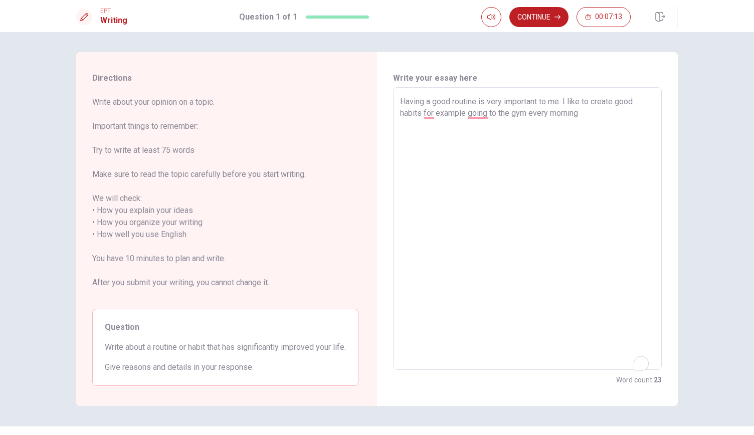
click at [565, 112] on textarea "Having a good routine is very important to me. I like to create good habits for…" at bounding box center [527, 229] width 255 height 266
click at [463, 112] on textarea "Having a good routine is very important to me. I like to create good habits for…" at bounding box center [527, 229] width 255 height 266
click at [600, 117] on textarea "Having a good routine is very important to me. I like to create good habits for…" at bounding box center [527, 229] width 255 height 266
click at [589, 115] on textarea "Having a good routine is very important to me. I like to create good habits for…" at bounding box center [527, 229] width 255 height 266
click at [614, 163] on textarea "Having a good routine is very important to me. I like to create good habits for…" at bounding box center [527, 229] width 255 height 266
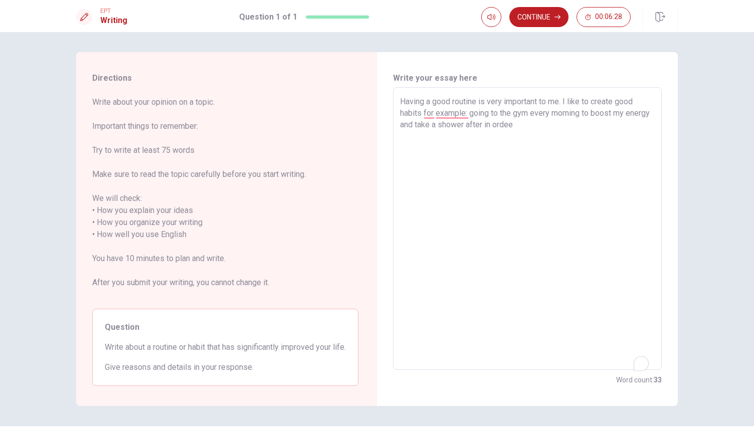
click at [476, 144] on textarea "Having a good routine is very important to me. I like to create good habits for…" at bounding box center [527, 229] width 255 height 266
click at [569, 136] on textarea "Having a good routine is very important to me. I like to create good habits for…" at bounding box center [527, 229] width 255 height 266
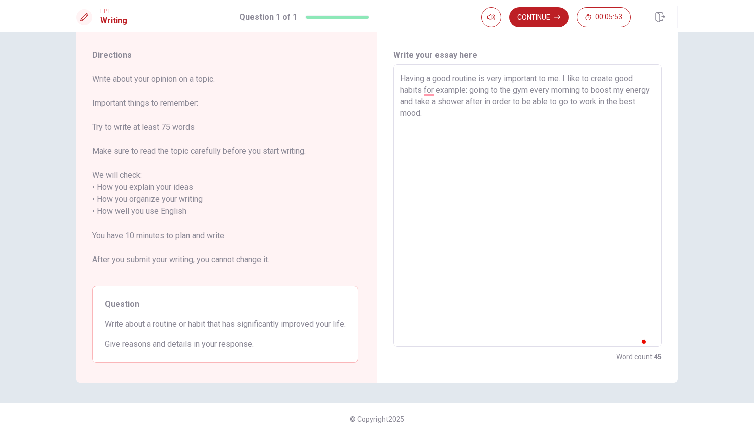
click at [605, 144] on textarea "Having a good routine is very important to me. I like to create good habits for…" at bounding box center [527, 206] width 255 height 266
click at [584, 124] on textarea "Having a good routine is very important to me. I like to create good habits for…" at bounding box center [527, 206] width 255 height 266
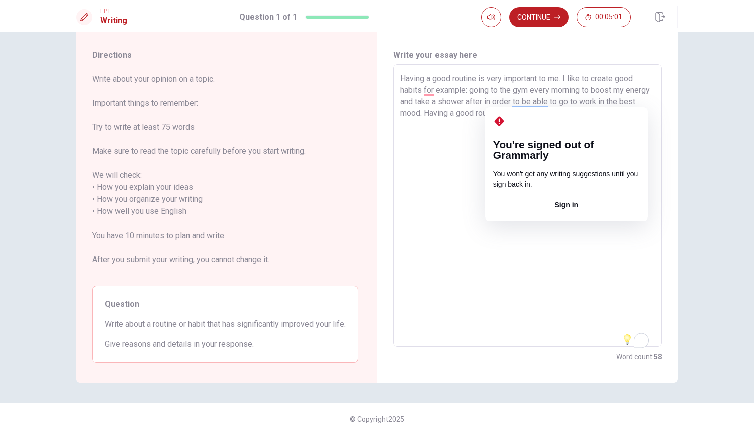
click at [512, 99] on textarea "Having a good routine is very important to me. I like to create good habits for…" at bounding box center [527, 206] width 255 height 266
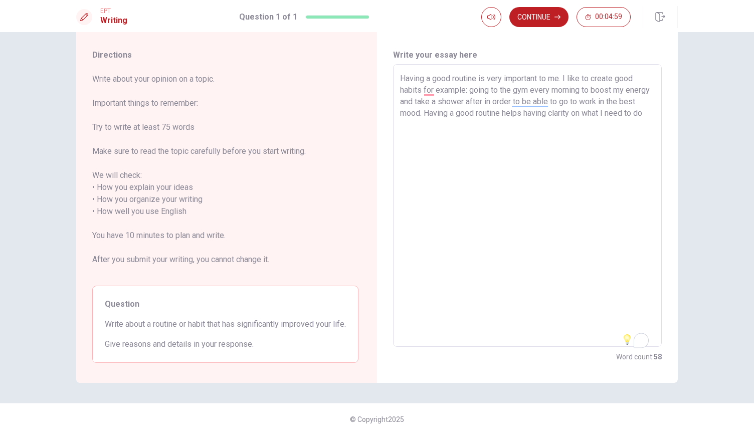
click at [425, 112] on textarea "Having a good routine is very important to me. I like to create good habits for…" at bounding box center [527, 206] width 255 height 266
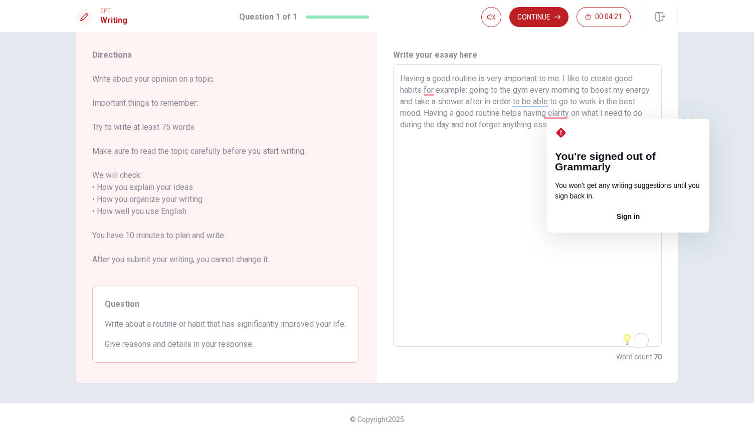
click at [579, 113] on textarea "Having a good routine is very important to me. I like to create good habits for…" at bounding box center [527, 206] width 255 height 266
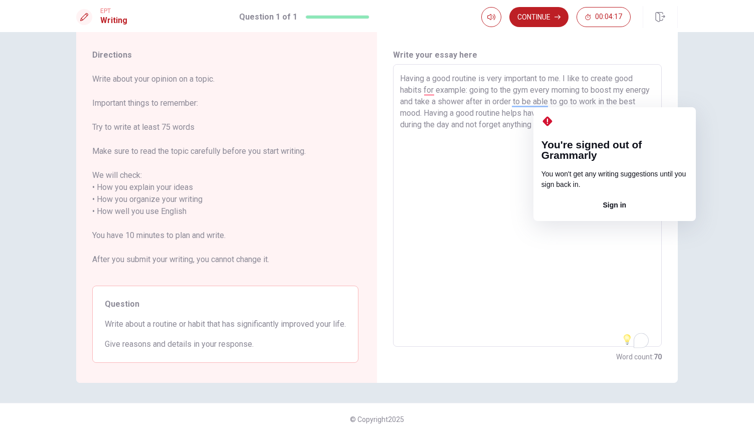
click at [564, 100] on textarea "Having a good routine is very important to me. I like to create good habits for…" at bounding box center [527, 206] width 255 height 266
click at [446, 125] on textarea "Having a good routine is very important to me. I like to create good habits for…" at bounding box center [527, 206] width 255 height 266
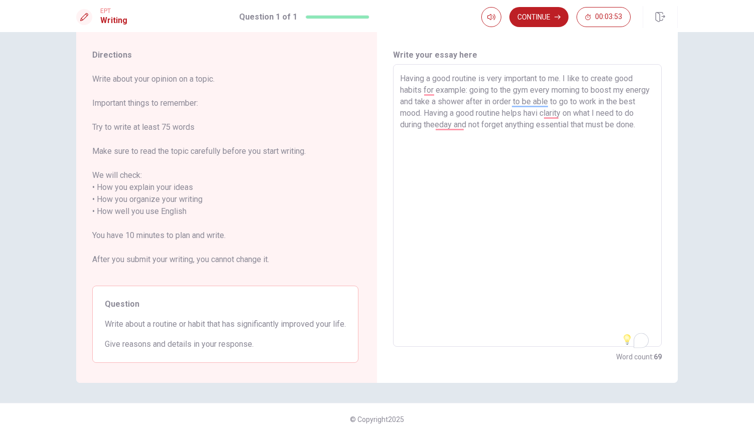
click at [539, 100] on textarea "Having a good routine is very important to me. I like to create good habits for…" at bounding box center [527, 206] width 255 height 266
click at [565, 100] on textarea "Having a good routine is very important to me. I like to create good habits for…" at bounding box center [527, 206] width 255 height 266
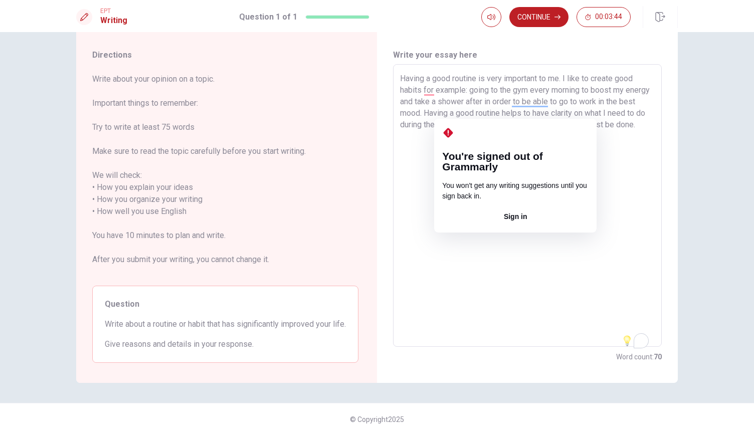
click at [455, 111] on textarea "Having a good routine is very important to me. I like to create good habits for…" at bounding box center [527, 206] width 255 height 266
click at [421, 122] on textarea "Having a good routine is very important to me. I like to create good habits for…" at bounding box center [527, 206] width 255 height 266
click at [457, 112] on textarea "Having a good routine is very important to me. I like to create good habits for…" at bounding box center [527, 206] width 255 height 266
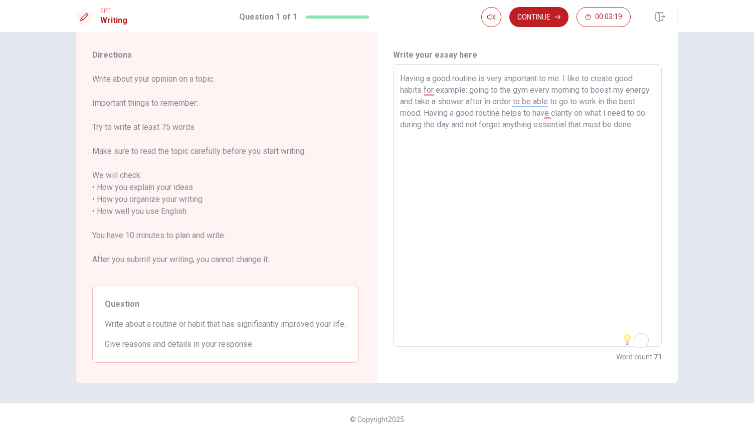
click at [431, 125] on textarea "Having a good routine is very important to me. I like to create good habits for…" at bounding box center [527, 206] width 255 height 266
click at [429, 125] on textarea "Having a good routine is very important to me. I like to create good habits for…" at bounding box center [527, 206] width 255 height 266
click at [447, 124] on textarea "Having a good routine is very important to me. I like to create good habits for…" at bounding box center [527, 206] width 255 height 266
click at [450, 123] on textarea "Having a good routine is very important to me. I like to create good habits for…" at bounding box center [527, 206] width 255 height 266
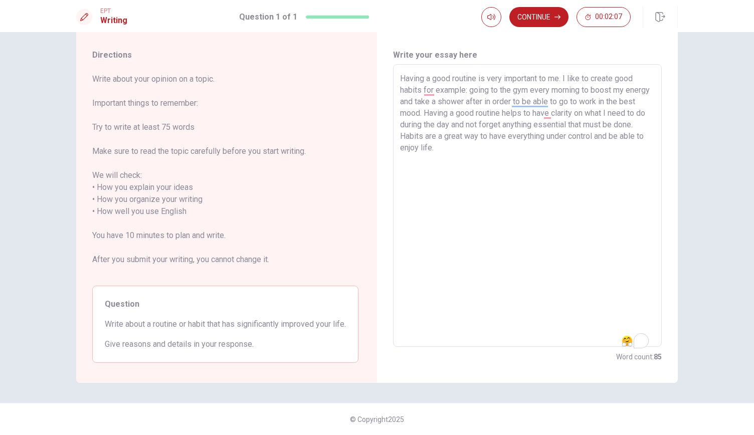
click at [488, 139] on textarea "Having a good routine is very important to me. I like to create good habits for…" at bounding box center [527, 206] width 255 height 266
click at [458, 136] on textarea "Having a good routine is very important to me. I like to create good habits for…" at bounding box center [527, 206] width 255 height 266
click at [507, 90] on textarea "Having a good routine is very important to me. I like to create good habits for…" at bounding box center [527, 206] width 255 height 266
click at [419, 79] on textarea "Having a good routine is very important to me. I like to create good habits for…" at bounding box center [527, 206] width 255 height 266
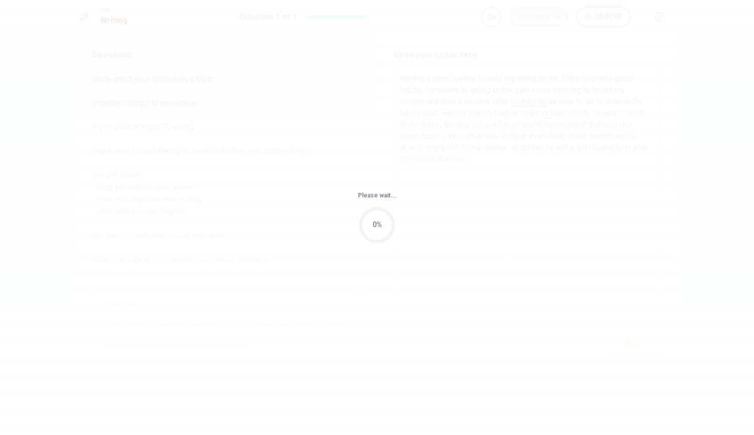
scroll to position [0, 0]
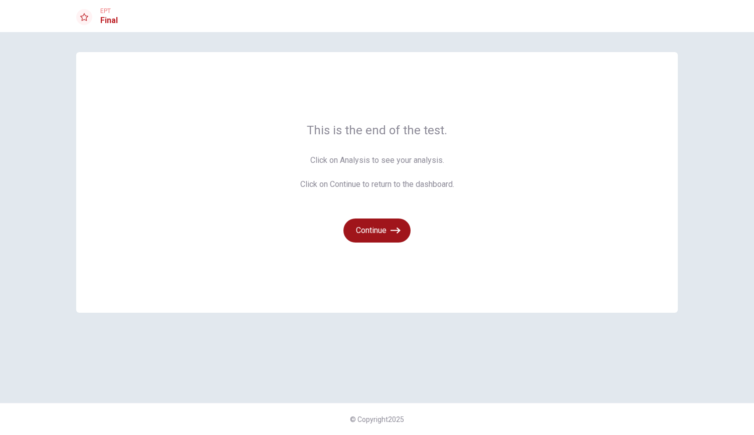
click at [383, 229] on button "Continue" at bounding box center [376, 230] width 67 height 24
